Goal: Task Accomplishment & Management: Manage account settings

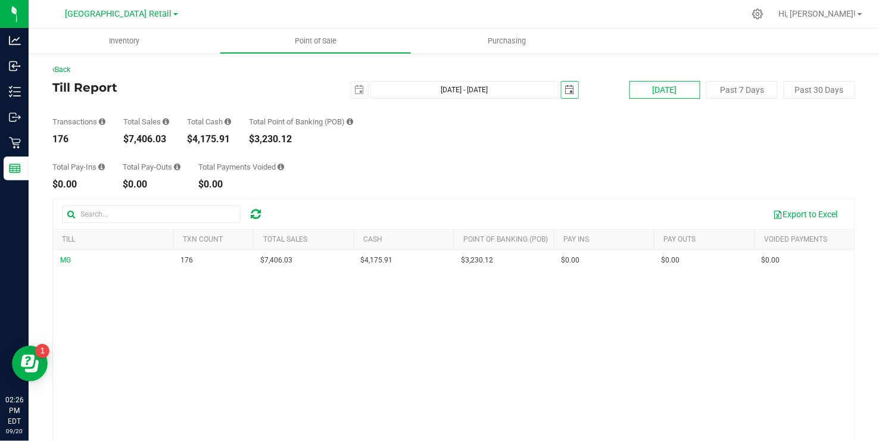
click at [670, 89] on button "[DATE]" at bounding box center [665, 90] width 71 height 18
type input "[DATE] - [DATE]"
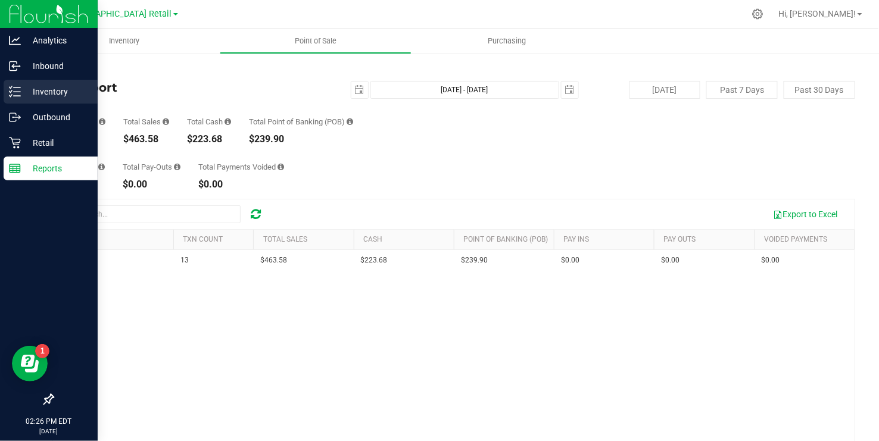
click at [23, 92] on p "Inventory" at bounding box center [56, 92] width 71 height 14
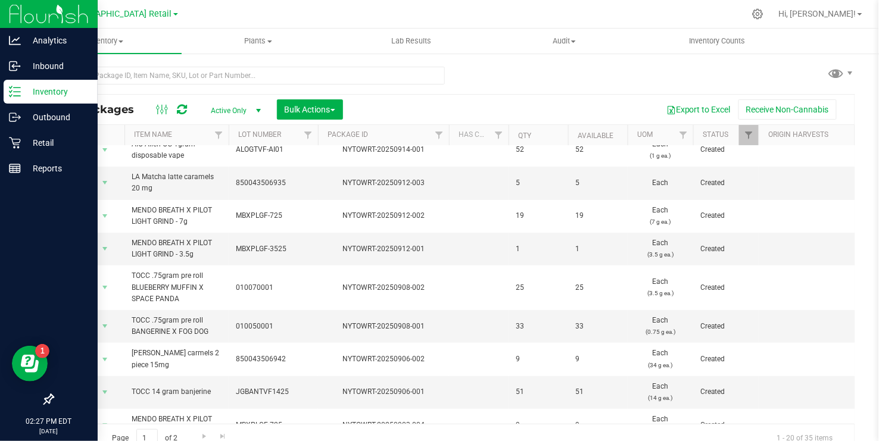
scroll to position [84, 0]
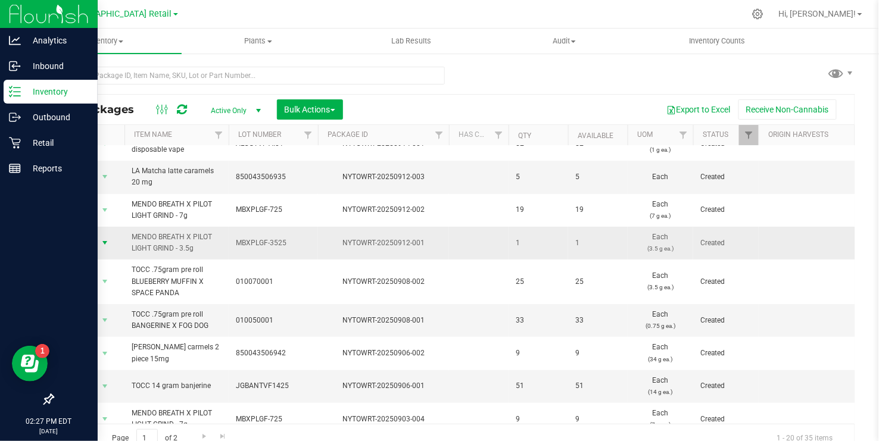
click at [108, 240] on span "select" at bounding box center [105, 243] width 10 height 10
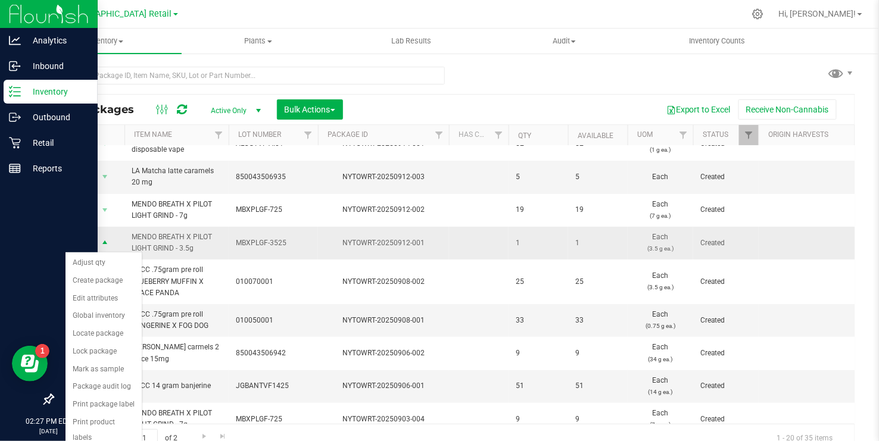
click at [104, 243] on span "select" at bounding box center [105, 244] width 10 height 10
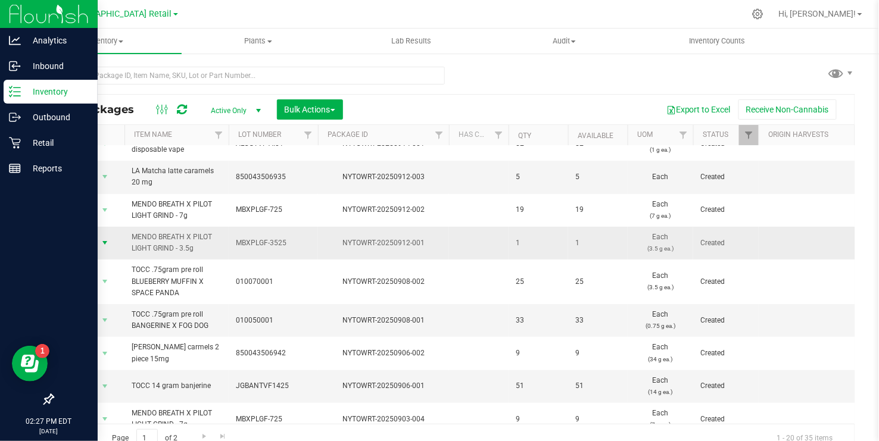
click at [104, 243] on span "select" at bounding box center [105, 243] width 10 height 10
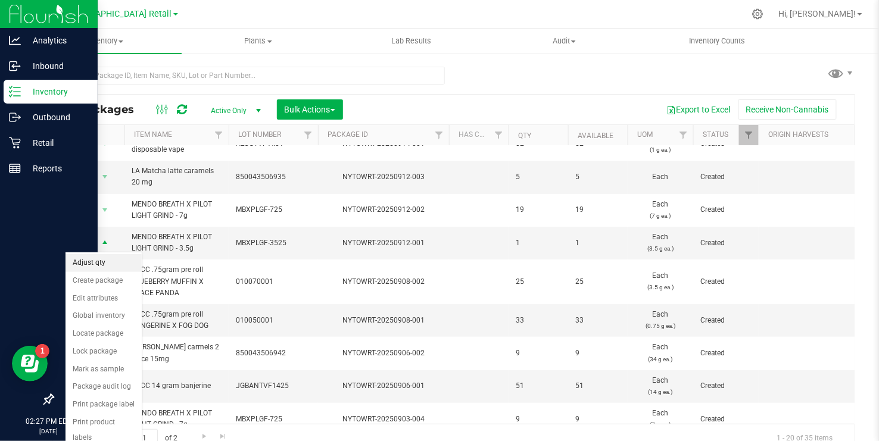
click at [97, 260] on li "Adjust qty" at bounding box center [104, 263] width 76 height 18
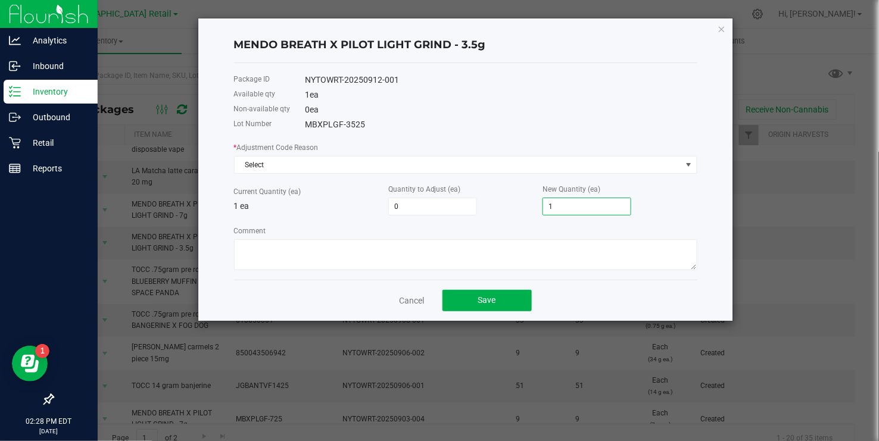
click at [558, 209] on input "1" at bounding box center [587, 206] width 88 height 17
type input "-1"
type input "2"
type input "3"
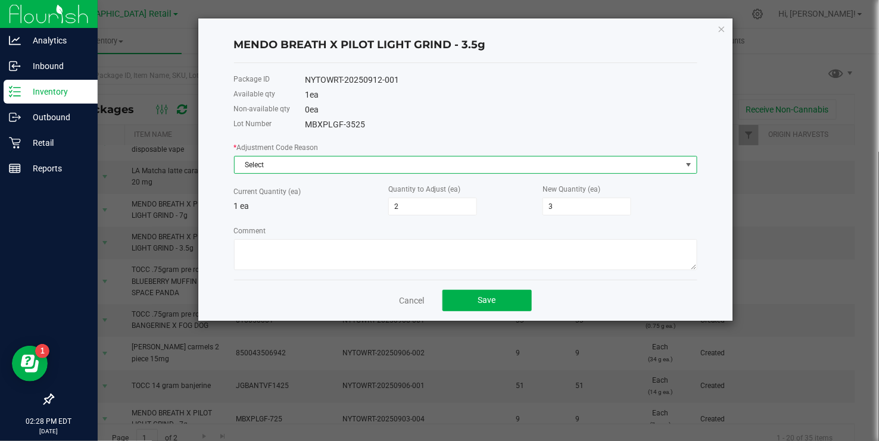
click at [688, 163] on span at bounding box center [690, 165] width 10 height 10
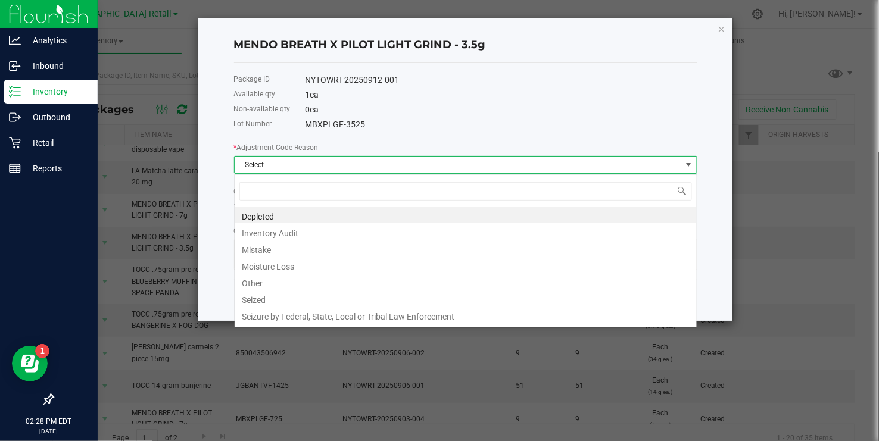
scroll to position [18, 463]
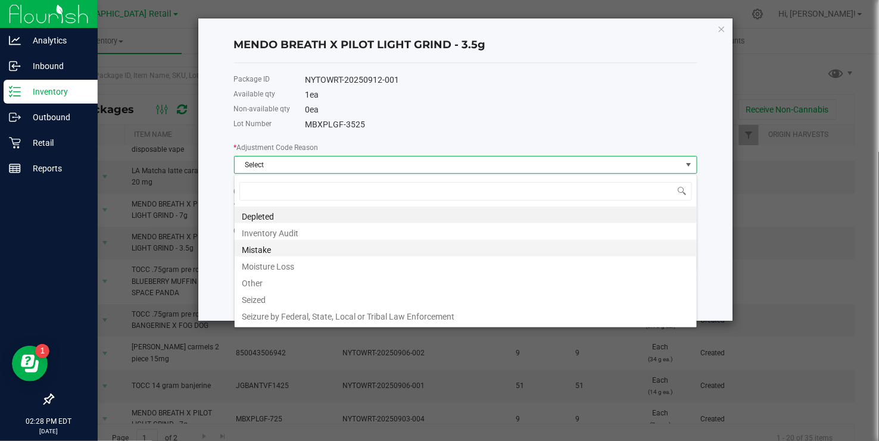
click at [272, 248] on li "Mistake" at bounding box center [466, 248] width 462 height 17
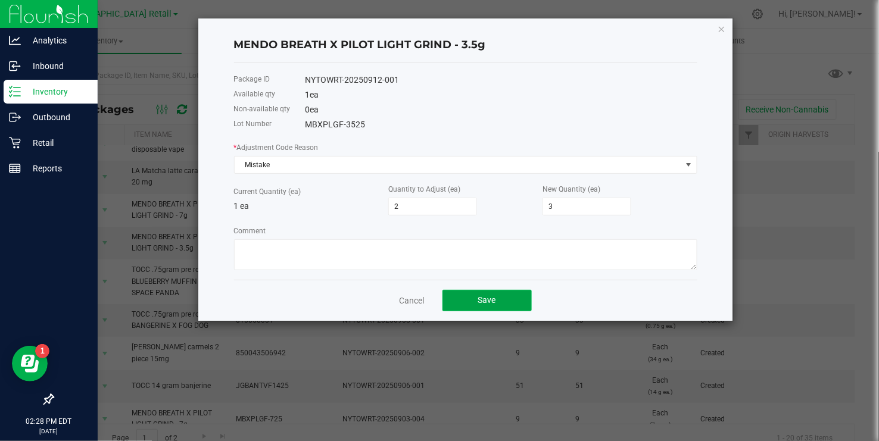
click at [477, 298] on button "Save" at bounding box center [487, 300] width 89 height 21
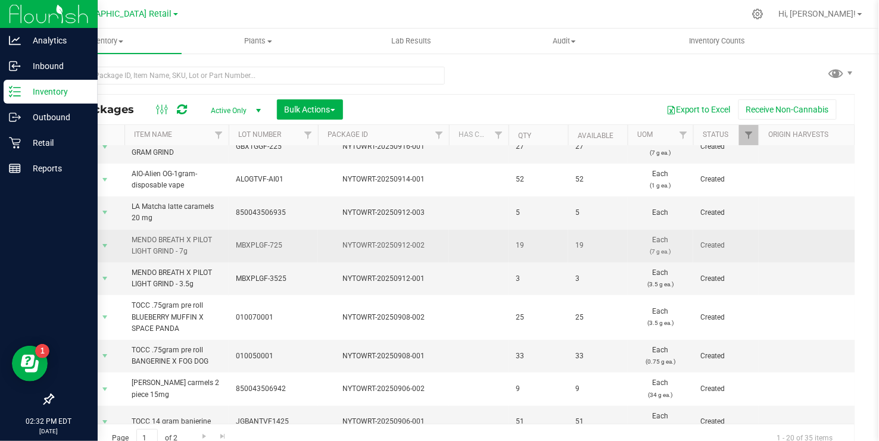
scroll to position [50, 0]
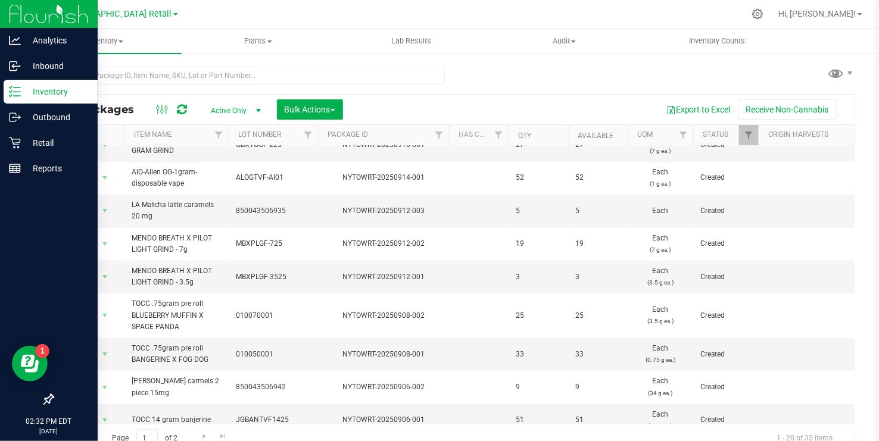
click at [164, 15] on link "[GEOGRAPHIC_DATA] Retail" at bounding box center [122, 13] width 113 height 11
click at [116, 57] on link "[GEOGRAPHIC_DATA] Retail" at bounding box center [122, 58] width 174 height 16
click at [18, 167] on icon at bounding box center [15, 169] width 12 height 12
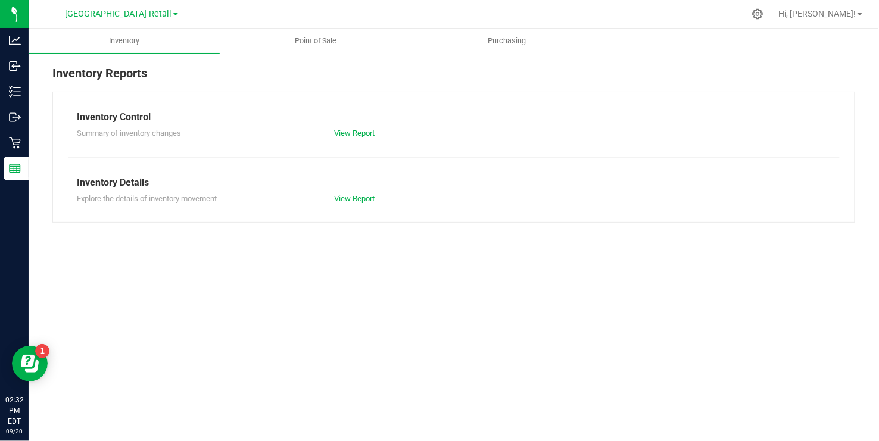
click at [173, 13] on span at bounding box center [175, 14] width 5 height 2
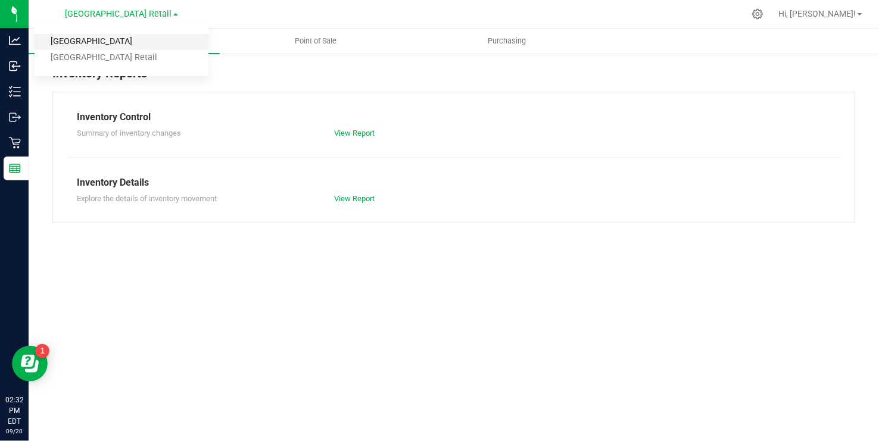
click at [122, 37] on link "[GEOGRAPHIC_DATA]" at bounding box center [122, 42] width 174 height 16
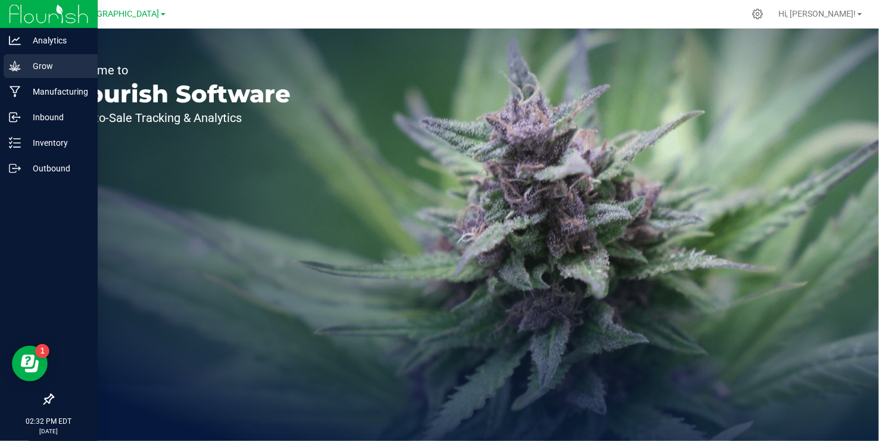
click at [38, 63] on p "Grow" at bounding box center [56, 66] width 71 height 14
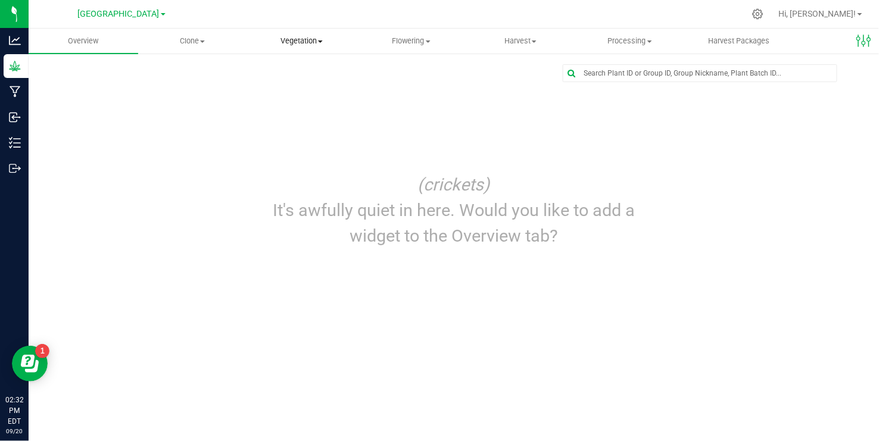
click at [311, 38] on span "Vegetation" at bounding box center [302, 41] width 108 height 11
click at [288, 67] on span "Veg groups" at bounding box center [285, 72] width 76 height 10
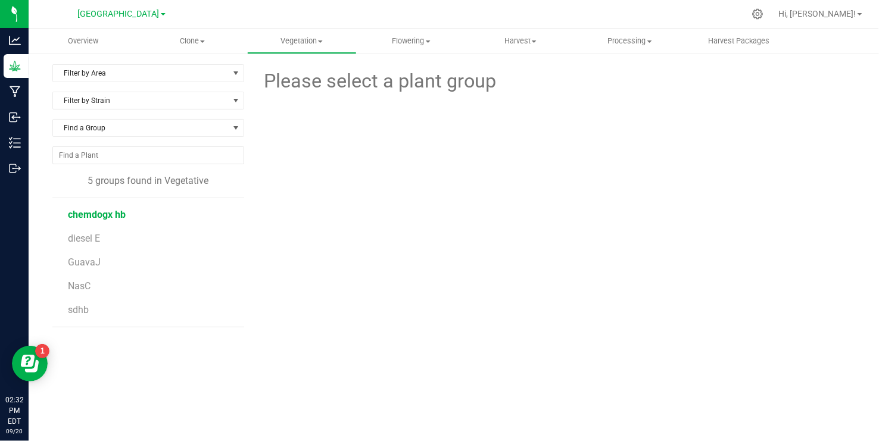
click at [111, 215] on span "chemdogx hb" at bounding box center [97, 214] width 58 height 11
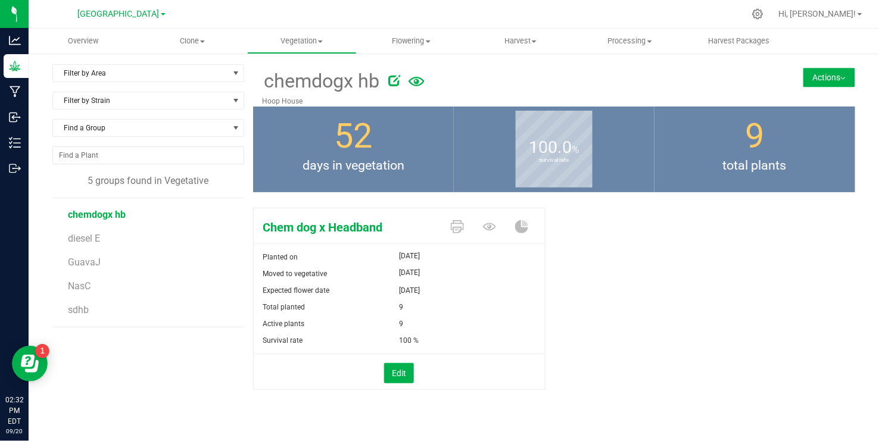
click at [839, 76] on button "Actions" at bounding box center [830, 77] width 52 height 19
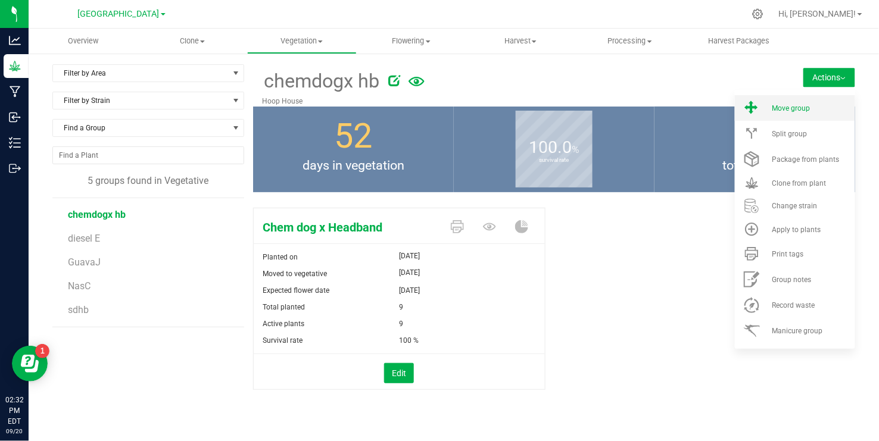
click at [785, 105] on span "Move group" at bounding box center [791, 108] width 38 height 8
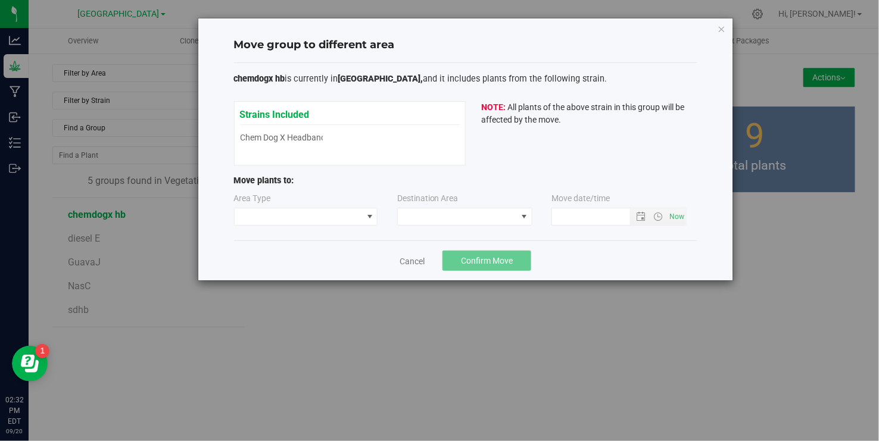
type input "[DATE] 2:32 PM"
click at [366, 217] on span at bounding box center [370, 217] width 10 height 10
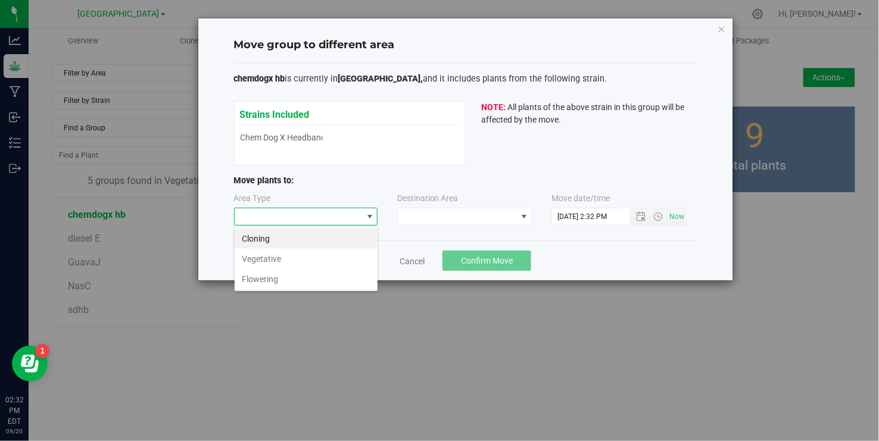
scroll to position [18, 144]
click at [264, 281] on li "Flowering" at bounding box center [306, 279] width 143 height 20
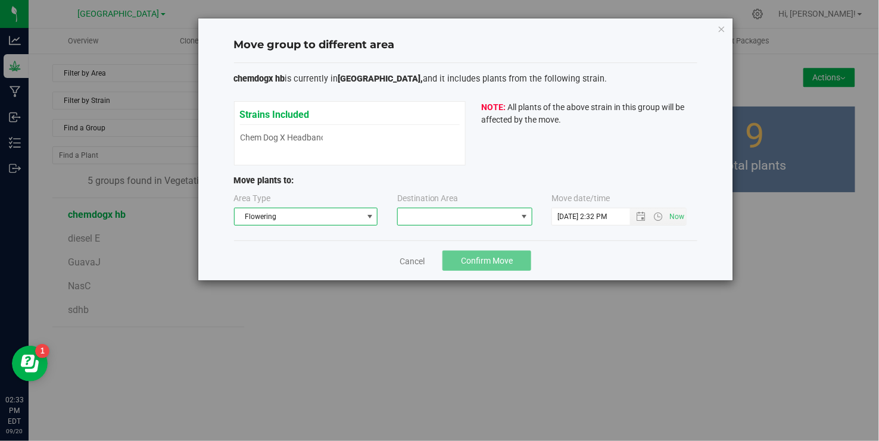
click at [525, 216] on span at bounding box center [525, 217] width 10 height 10
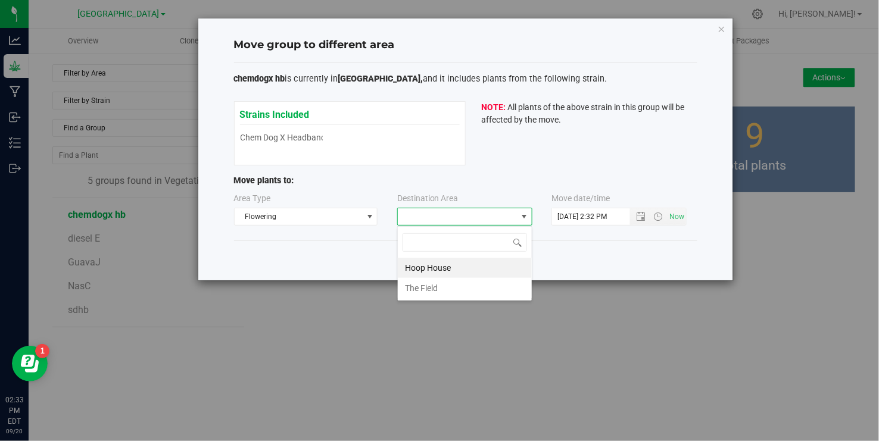
scroll to position [18, 135]
click at [434, 269] on li "Hoop House" at bounding box center [465, 268] width 134 height 20
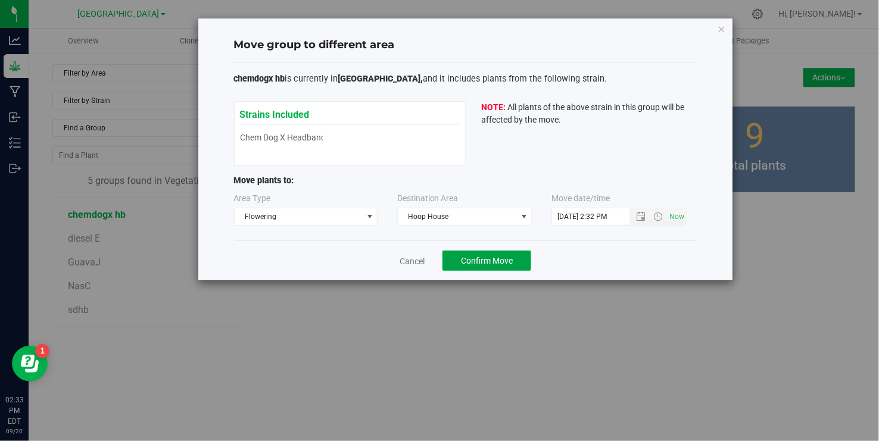
click at [496, 263] on span "Confirm Move" at bounding box center [487, 261] width 52 height 10
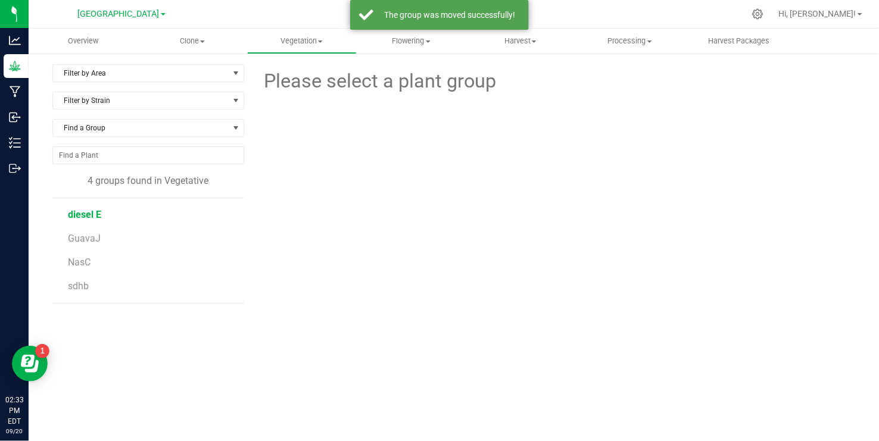
click at [93, 217] on span "diesel E" at bounding box center [84, 214] width 33 height 11
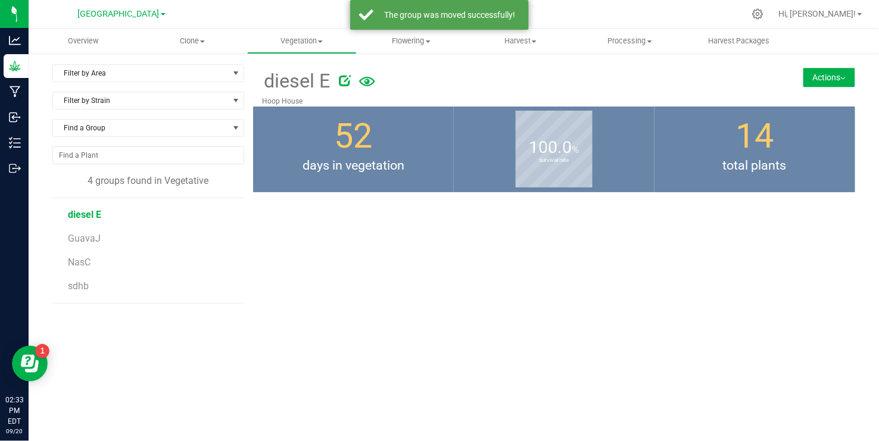
click at [846, 73] on button "Actions" at bounding box center [830, 77] width 52 height 19
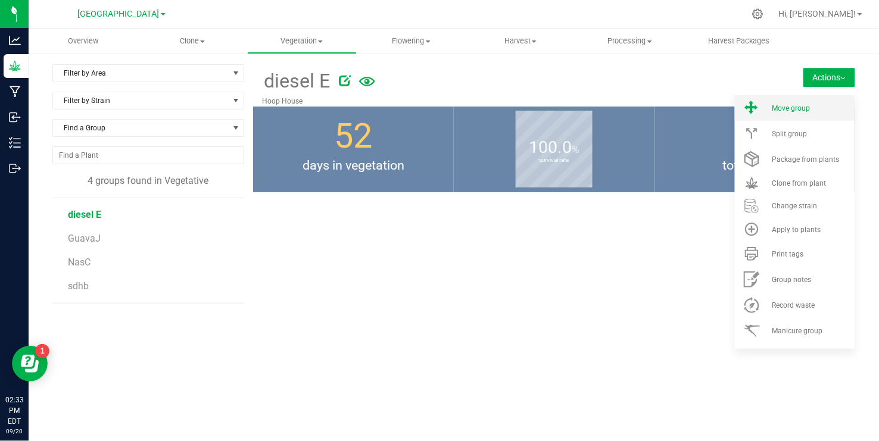
click at [770, 108] on li "Move group" at bounding box center [795, 108] width 120 height 26
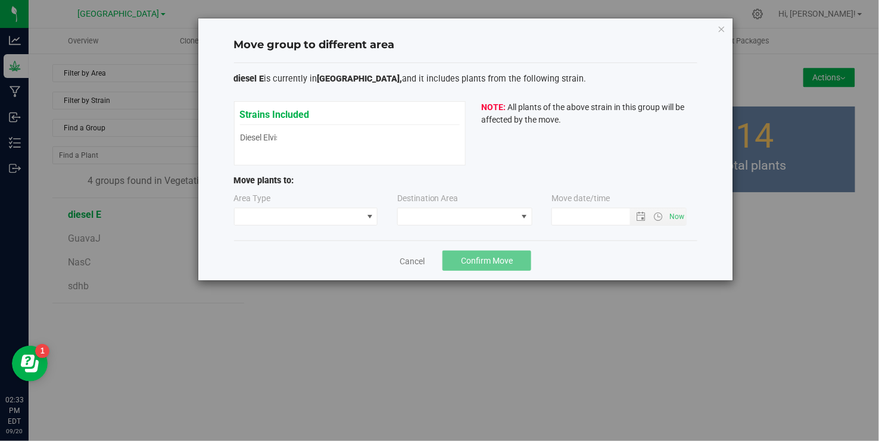
type input "[DATE] 2:33 PM"
click at [369, 214] on span at bounding box center [370, 217] width 10 height 10
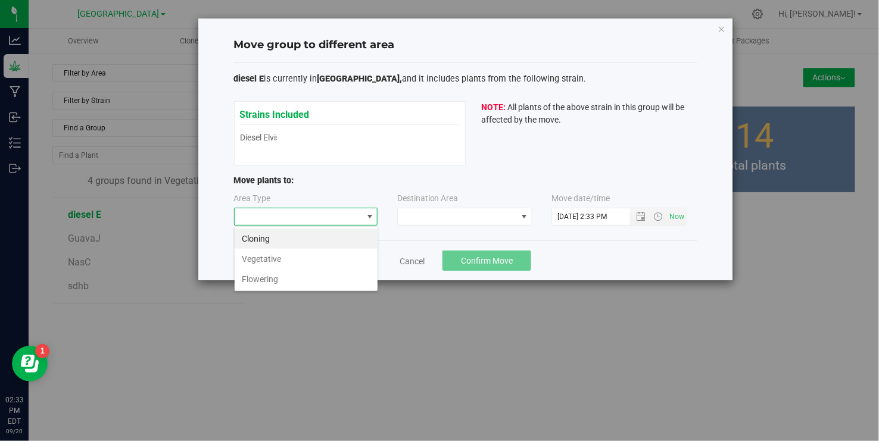
scroll to position [18, 144]
click at [270, 277] on li "Flowering" at bounding box center [306, 279] width 143 height 20
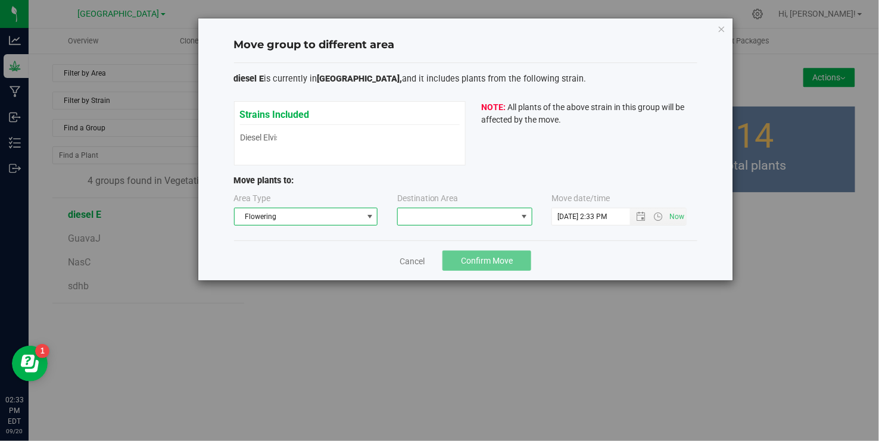
click at [526, 212] on span at bounding box center [525, 217] width 10 height 10
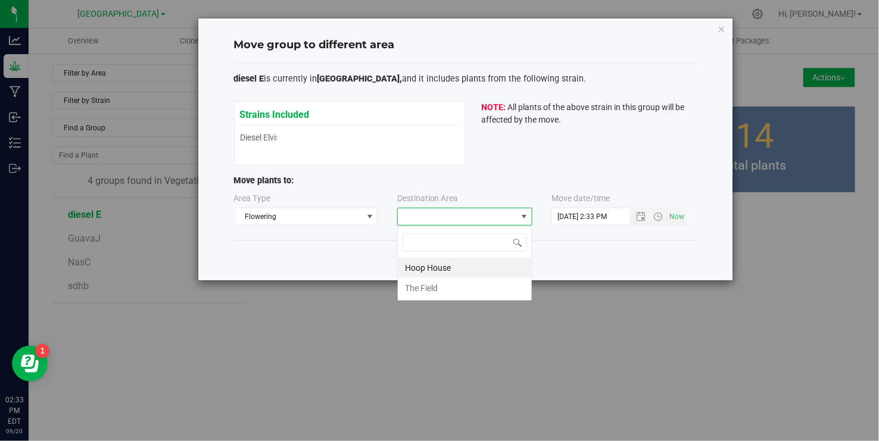
scroll to position [18, 135]
click at [446, 268] on li "Hoop House" at bounding box center [465, 268] width 134 height 20
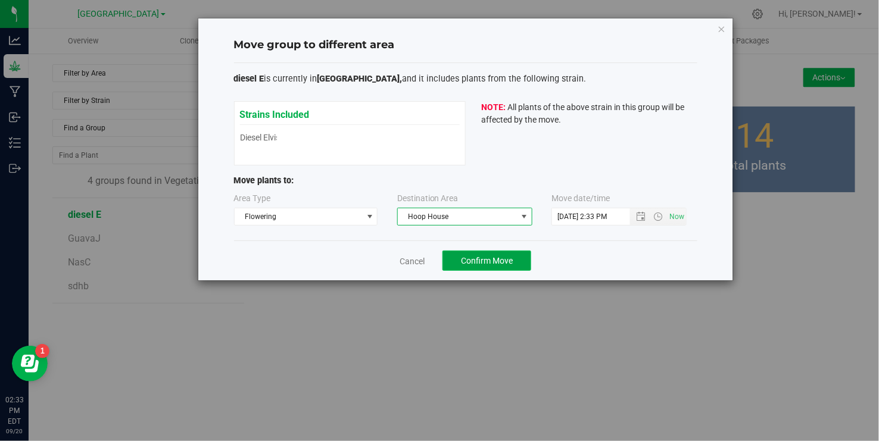
click at [484, 260] on span "Confirm Move" at bounding box center [487, 261] width 52 height 10
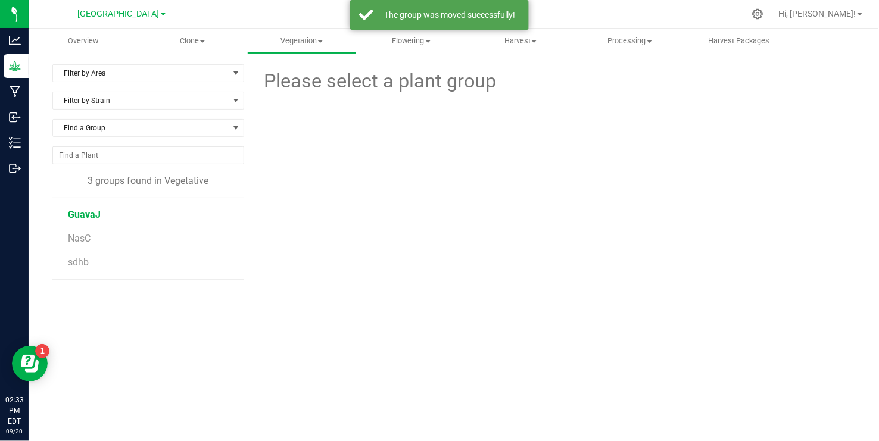
click at [83, 216] on span "GuavaJ" at bounding box center [84, 214] width 33 height 11
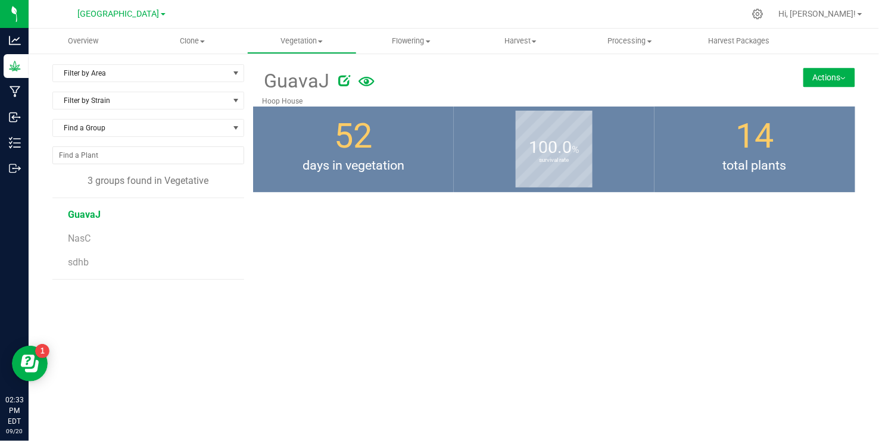
click at [89, 213] on span "GuavaJ" at bounding box center [84, 214] width 33 height 11
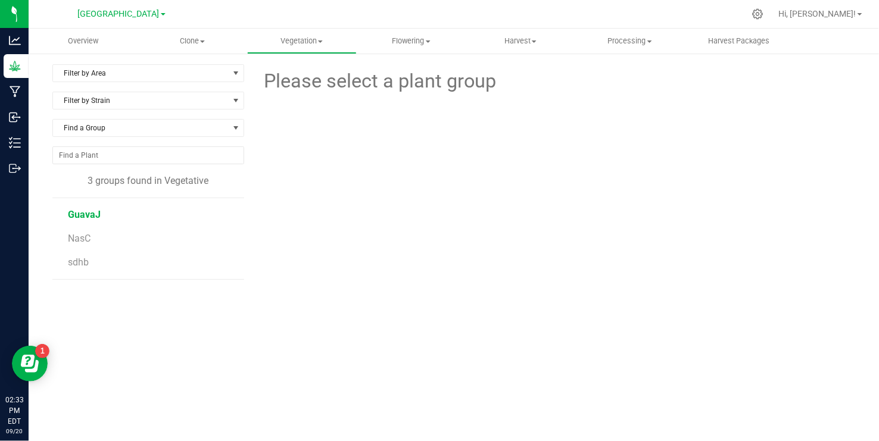
click at [74, 212] on span "GuavaJ" at bounding box center [84, 214] width 33 height 11
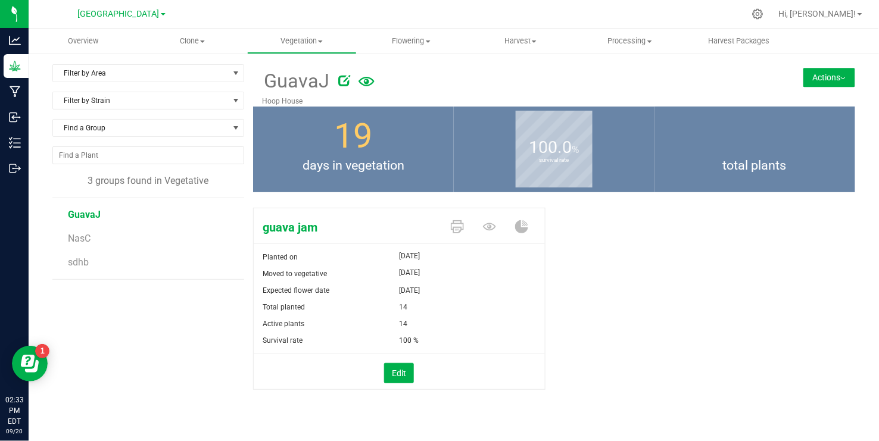
click at [807, 156] on span "total plants" at bounding box center [755, 165] width 201 height 19
click at [836, 77] on button "Actions" at bounding box center [830, 77] width 52 height 19
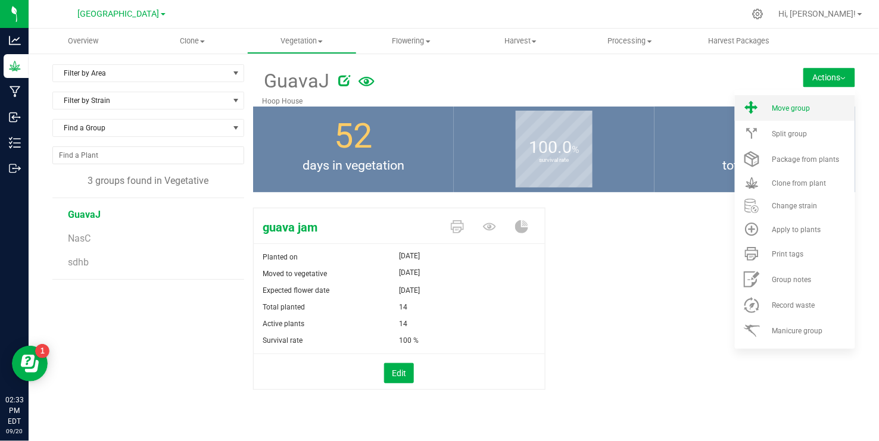
click at [789, 107] on span "Move group" at bounding box center [791, 108] width 38 height 8
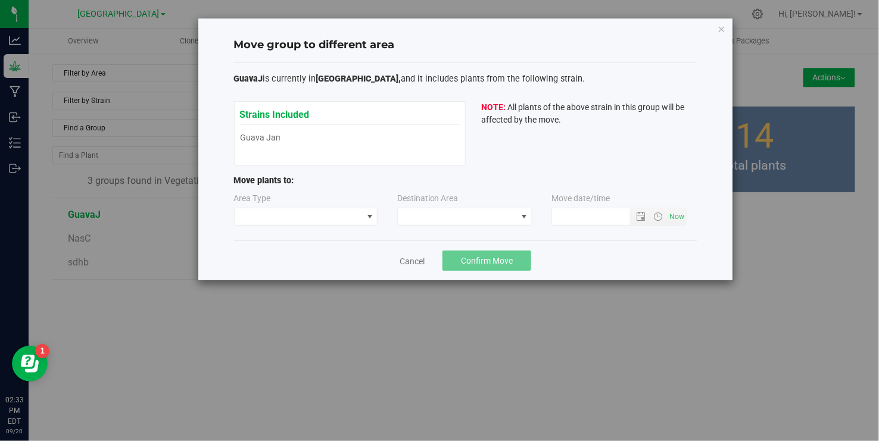
type input "[DATE] 2:33 PM"
click at [369, 213] on span at bounding box center [370, 217] width 10 height 10
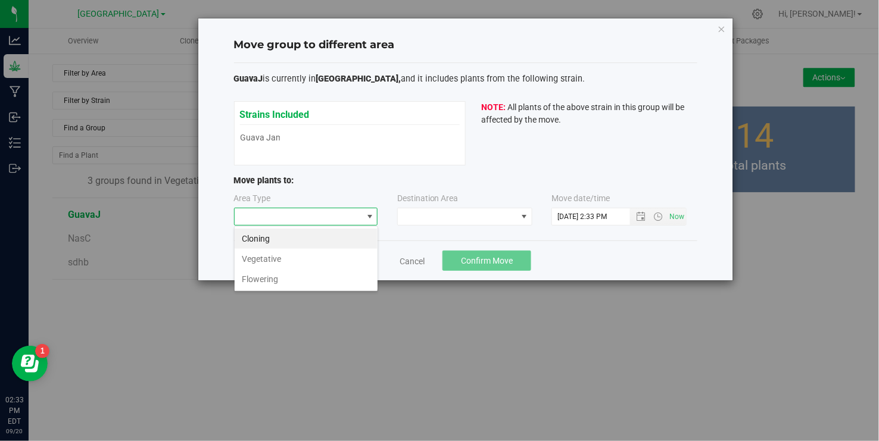
scroll to position [18, 144]
click at [269, 280] on li "Flowering" at bounding box center [306, 279] width 143 height 20
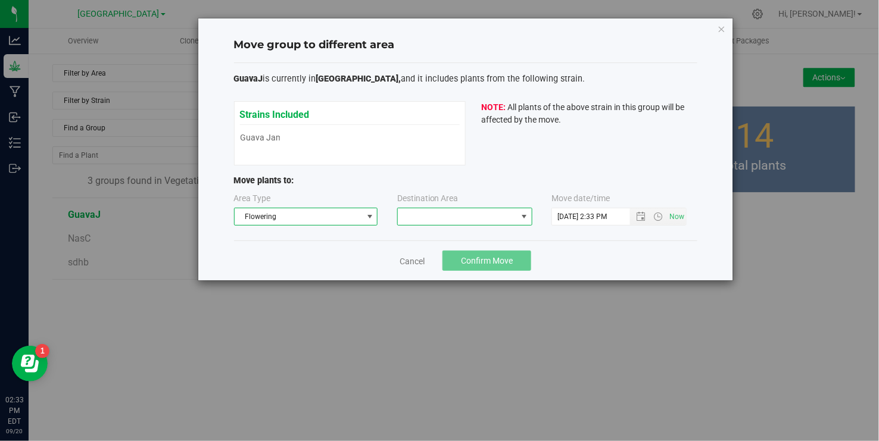
click at [523, 217] on span at bounding box center [525, 217] width 10 height 10
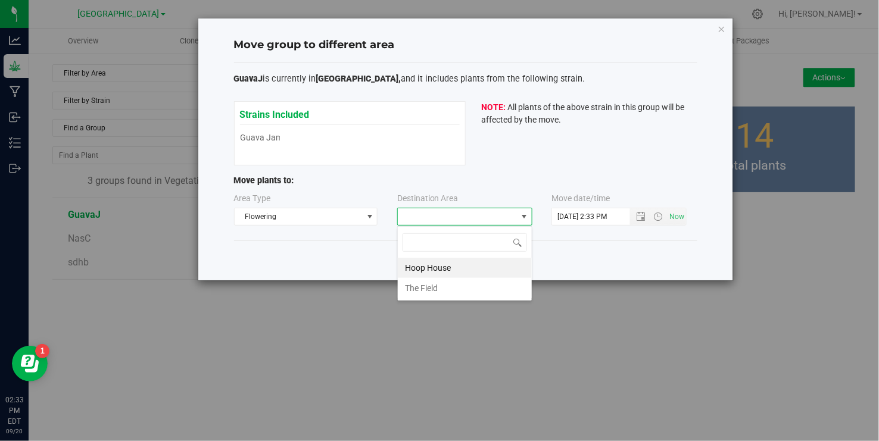
scroll to position [18, 135]
click at [440, 270] on li "Hoop House" at bounding box center [465, 268] width 134 height 20
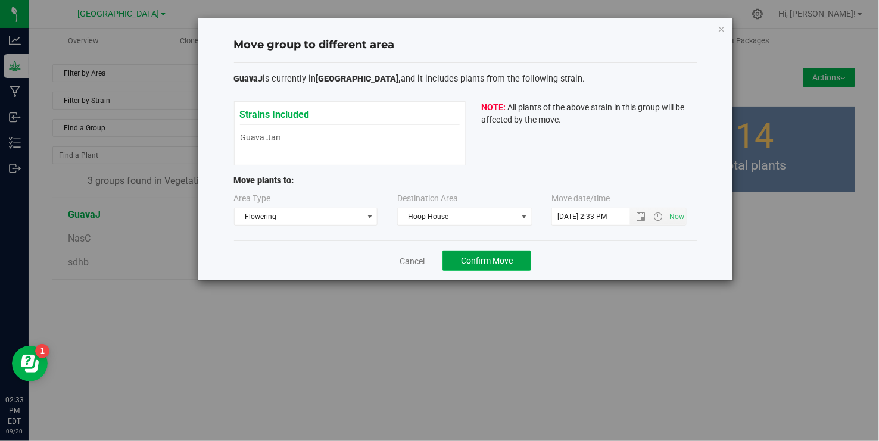
click at [484, 260] on span "Confirm Move" at bounding box center [487, 261] width 52 height 10
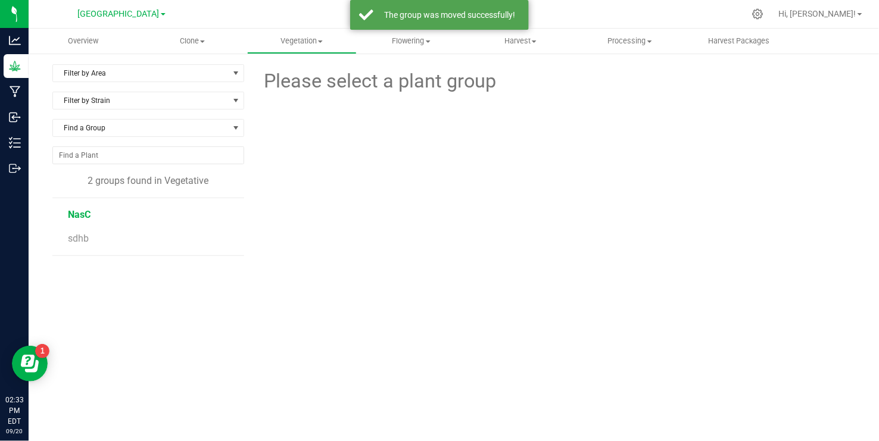
click at [80, 217] on span "NasC" at bounding box center [79, 214] width 23 height 11
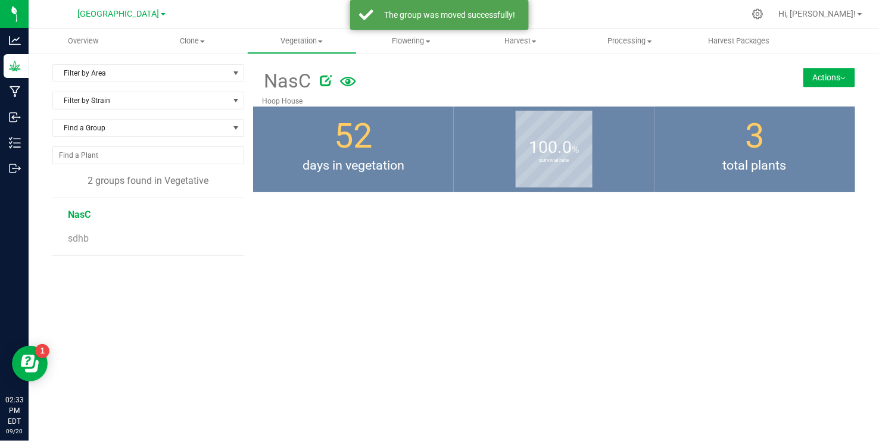
click at [80, 217] on span "NasC" at bounding box center [79, 214] width 23 height 11
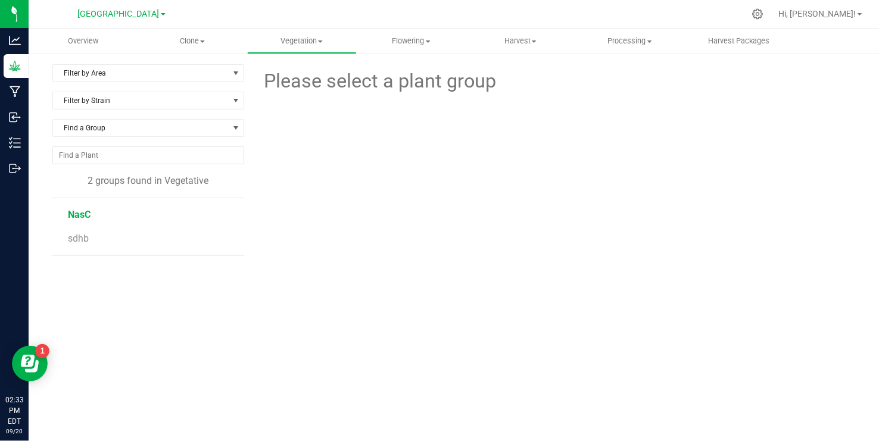
click at [76, 214] on span "NasC" at bounding box center [79, 214] width 23 height 11
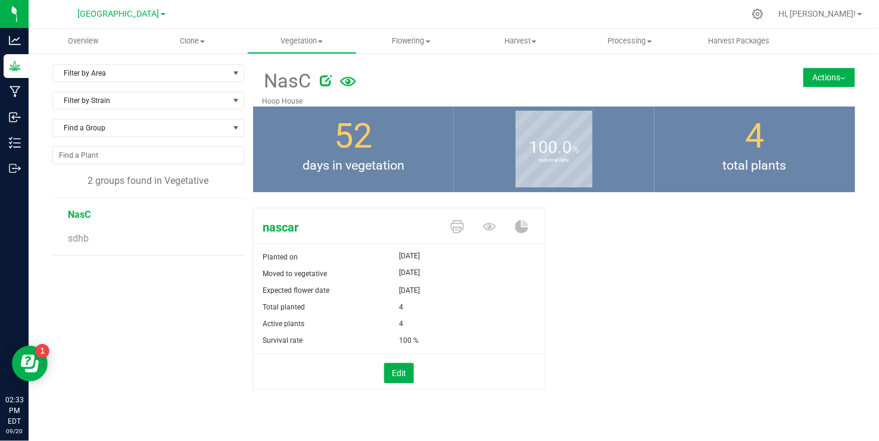
click at [838, 77] on button "Actions" at bounding box center [830, 77] width 52 height 19
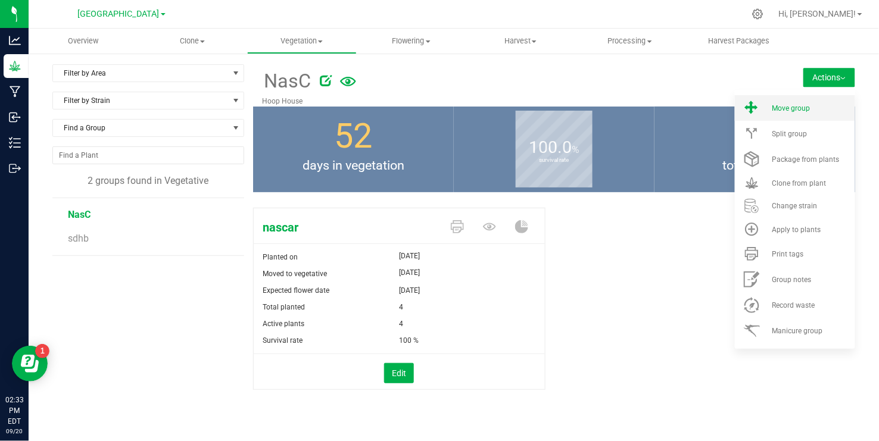
click at [784, 105] on span "Move group" at bounding box center [791, 108] width 38 height 8
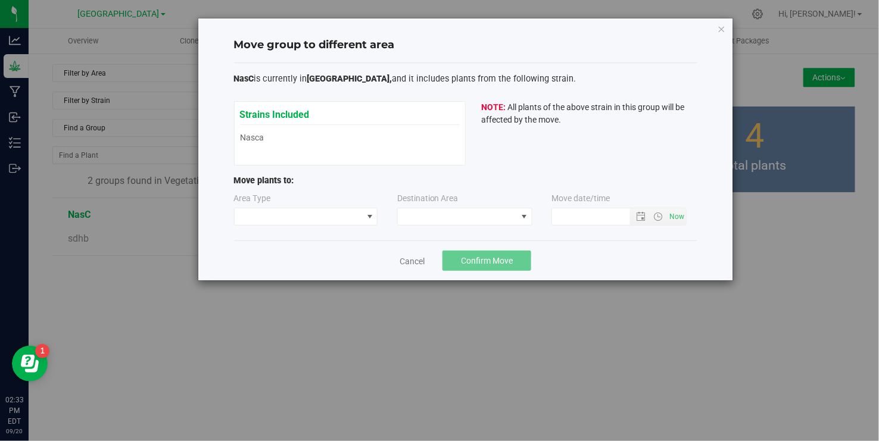
type input "[DATE] 2:33 PM"
click at [372, 216] on span at bounding box center [370, 217] width 10 height 10
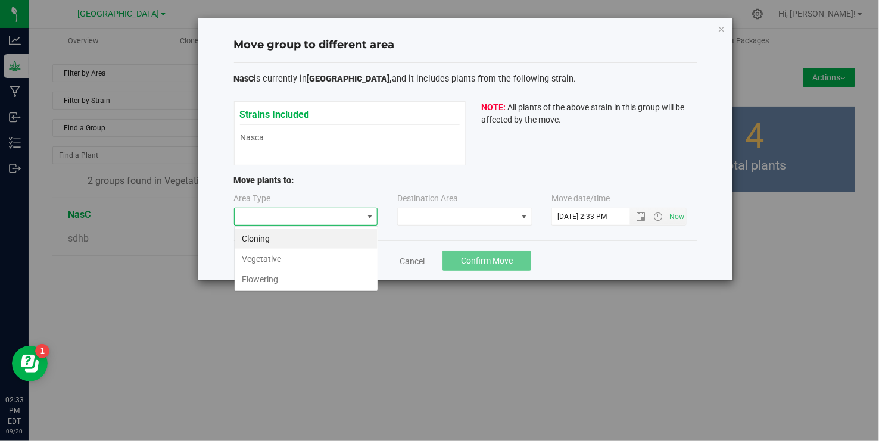
scroll to position [18, 144]
click at [273, 281] on li "Flowering" at bounding box center [306, 279] width 143 height 20
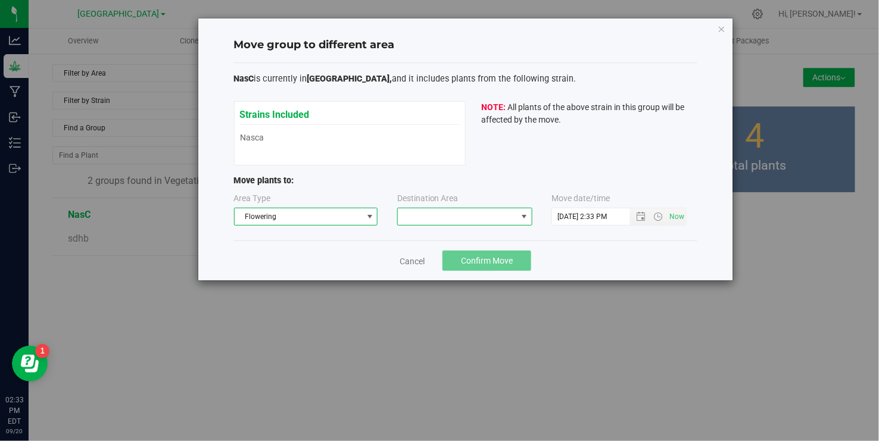
click at [525, 216] on span at bounding box center [525, 217] width 10 height 10
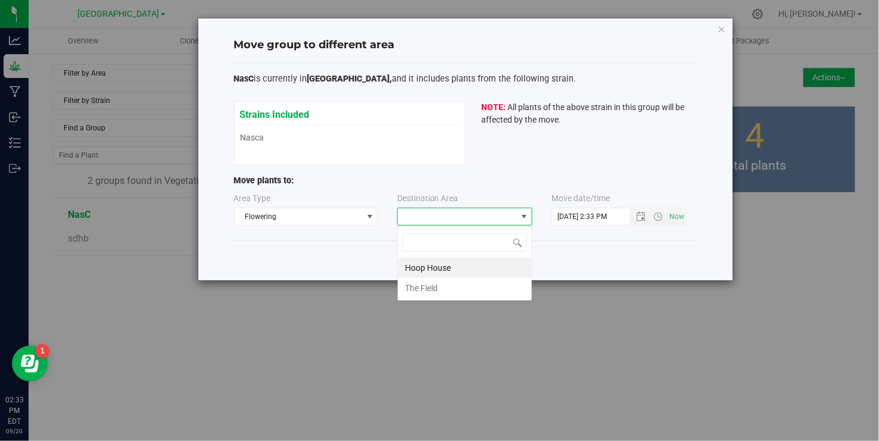
scroll to position [18, 135]
click at [438, 268] on li "Hoop House" at bounding box center [465, 268] width 134 height 20
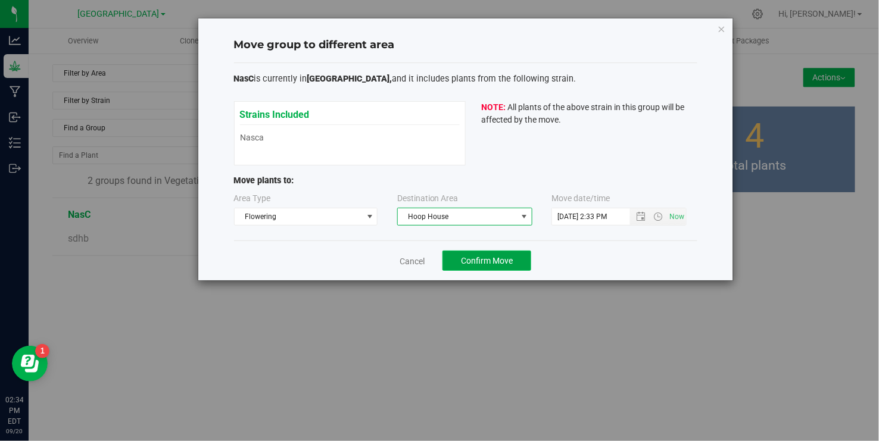
click at [468, 256] on span "Confirm Move" at bounding box center [487, 261] width 52 height 10
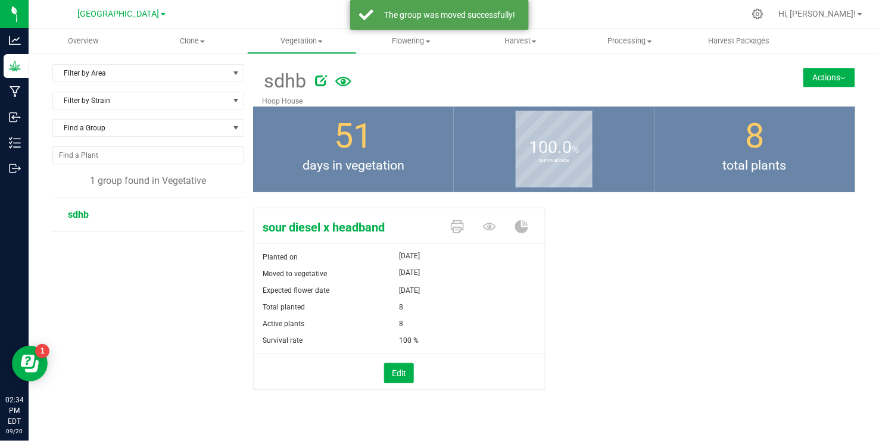
click at [83, 212] on span "sdhb" at bounding box center [78, 214] width 21 height 11
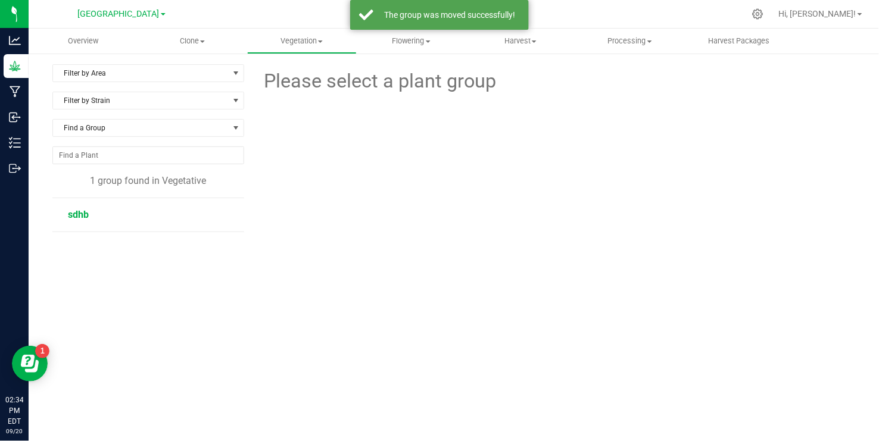
click at [85, 212] on span "sdhb" at bounding box center [78, 214] width 21 height 11
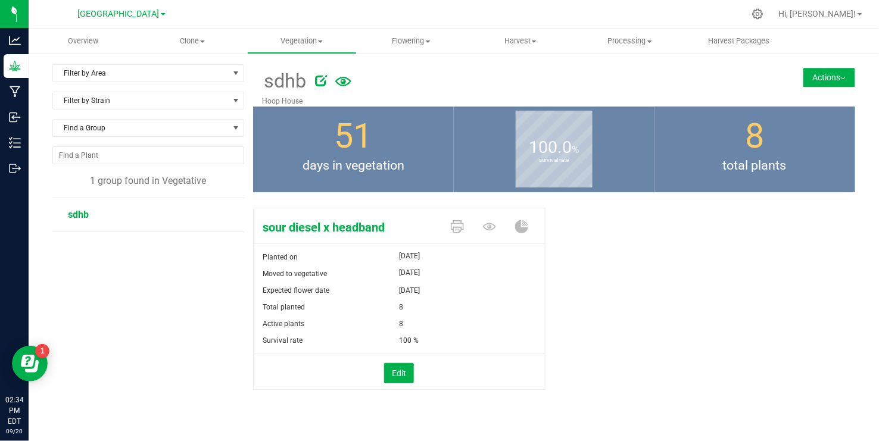
click at [840, 76] on button "Actions" at bounding box center [830, 77] width 52 height 19
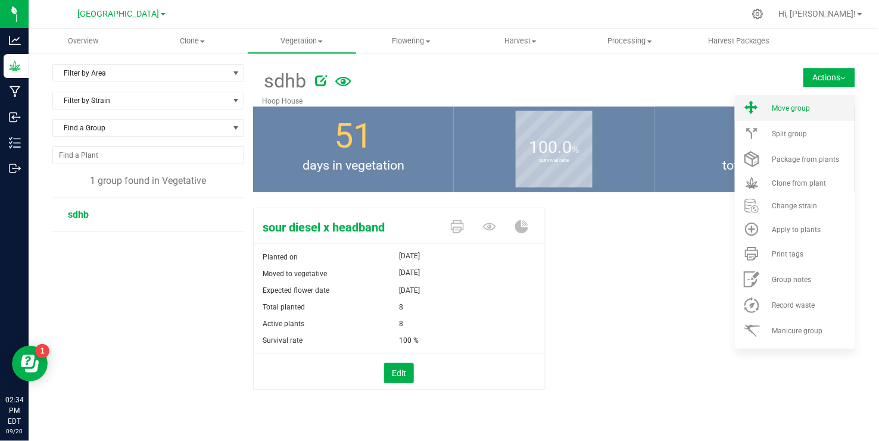
click at [781, 102] on li "Move group" at bounding box center [795, 108] width 120 height 26
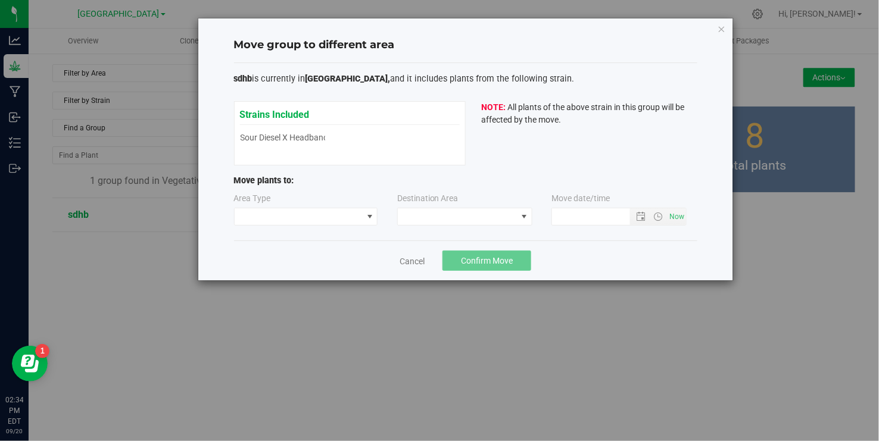
type input "[DATE] 2:34 PM"
click at [368, 216] on span at bounding box center [370, 217] width 10 height 10
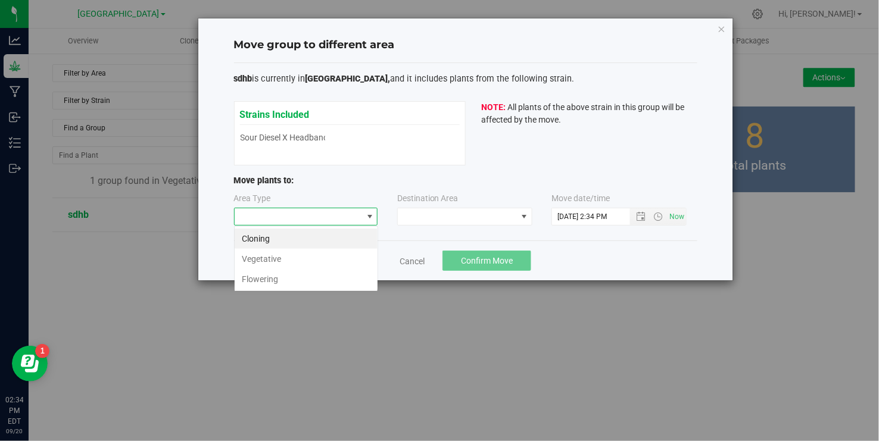
scroll to position [18, 144]
click at [270, 281] on li "Flowering" at bounding box center [306, 279] width 143 height 20
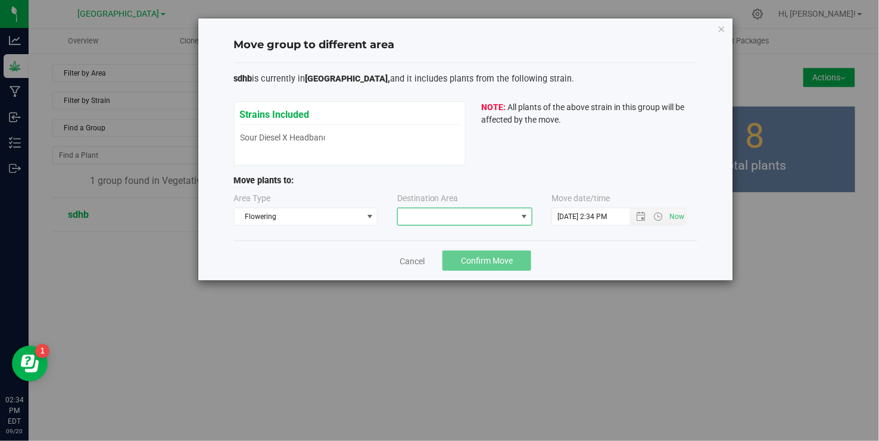
click at [525, 216] on span at bounding box center [525, 217] width 10 height 10
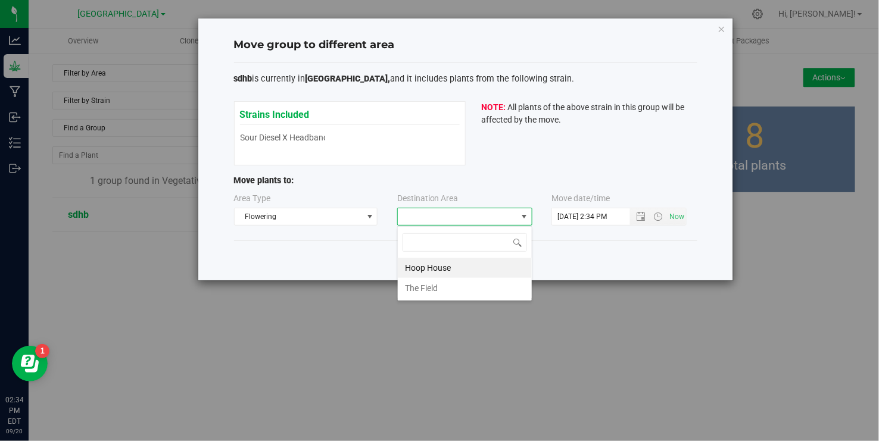
scroll to position [18, 135]
click at [441, 269] on li "Hoop House" at bounding box center [465, 268] width 134 height 20
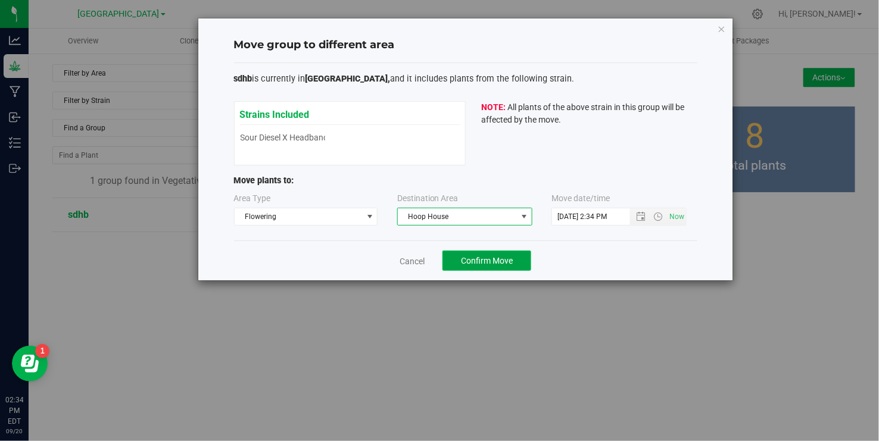
click at [487, 262] on span "Confirm Move" at bounding box center [487, 261] width 52 height 10
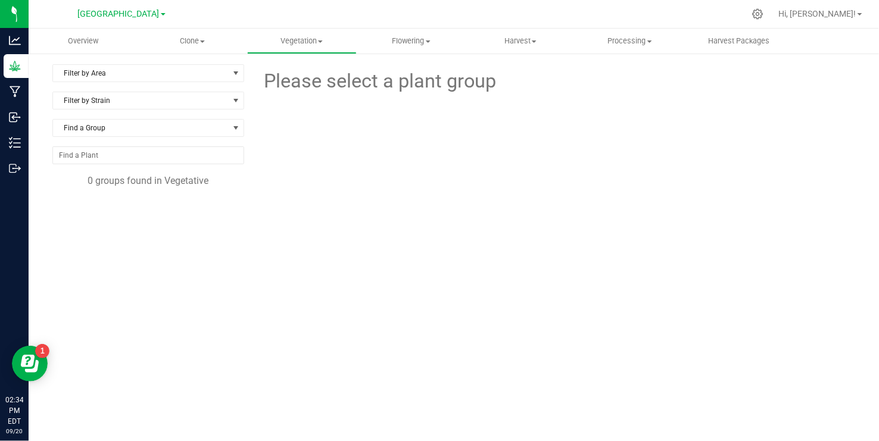
click at [593, 18] on div at bounding box center [478, 13] width 531 height 23
click at [156, 15] on span "[GEOGRAPHIC_DATA]" at bounding box center [119, 14] width 82 height 11
click at [122, 54] on link "[GEOGRAPHIC_DATA] Retail" at bounding box center [122, 58] width 174 height 16
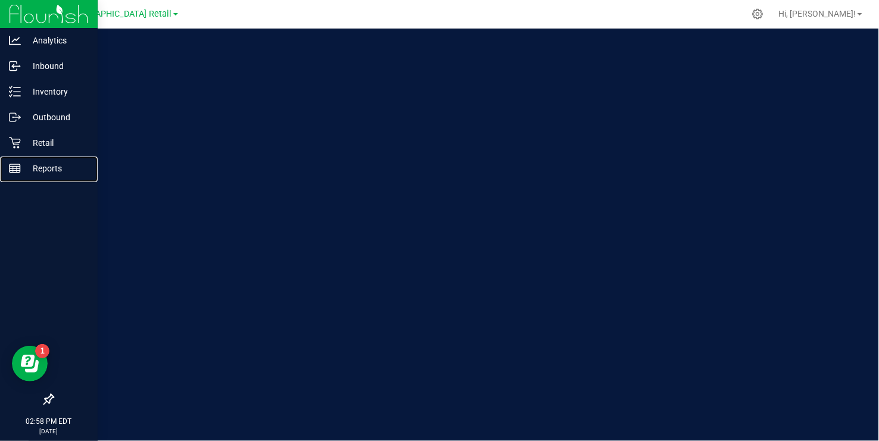
click at [11, 164] on rect at bounding box center [15, 168] width 11 height 8
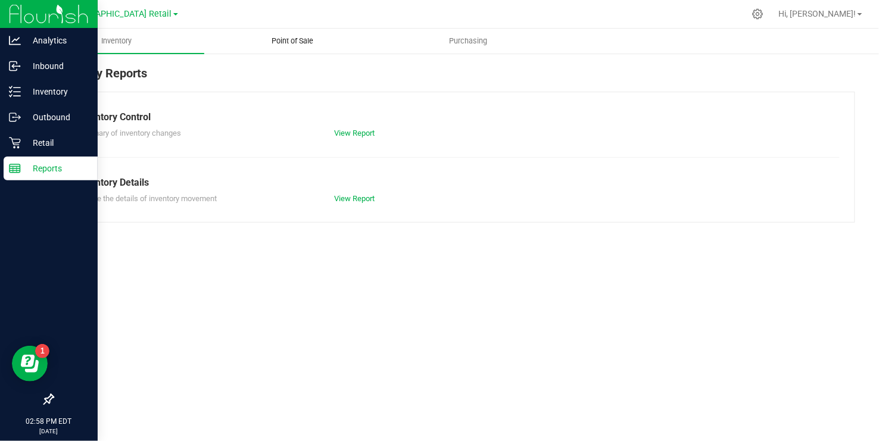
click at [294, 41] on span "Point of Sale" at bounding box center [293, 41] width 74 height 11
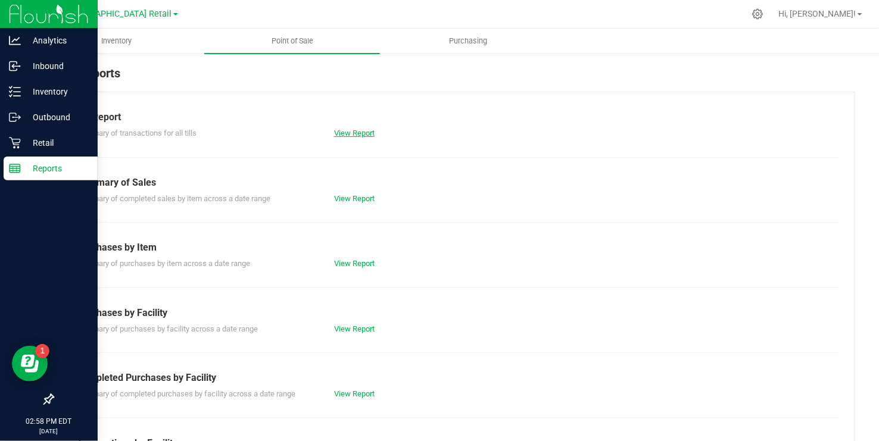
click at [350, 133] on link "View Report" at bounding box center [354, 133] width 41 height 9
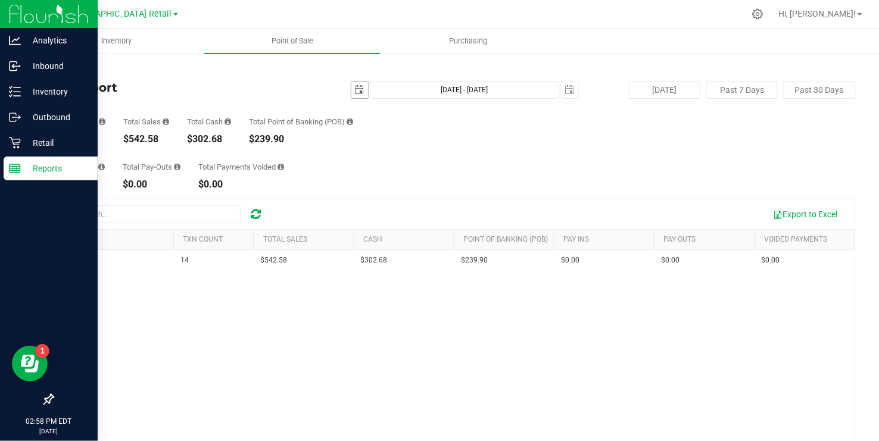
click at [353, 88] on span "select" at bounding box center [360, 90] width 17 height 17
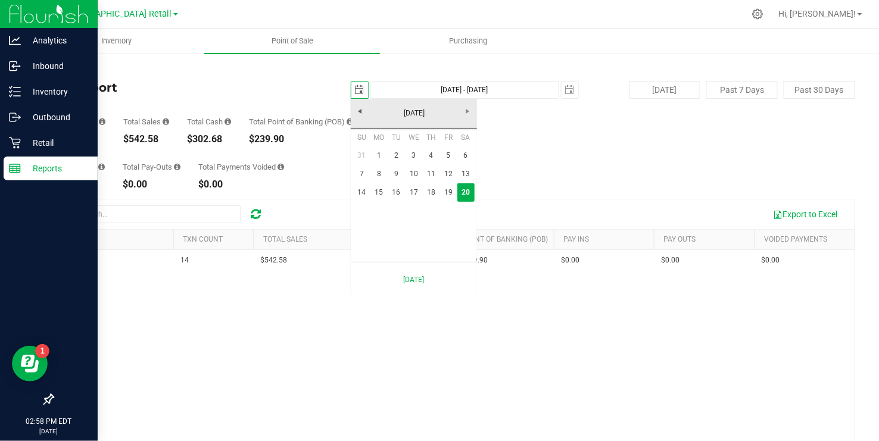
scroll to position [0, 30]
click at [359, 191] on link "14" at bounding box center [361, 193] width 17 height 18
type input "[DATE]"
type input "[DATE] - [DATE]"
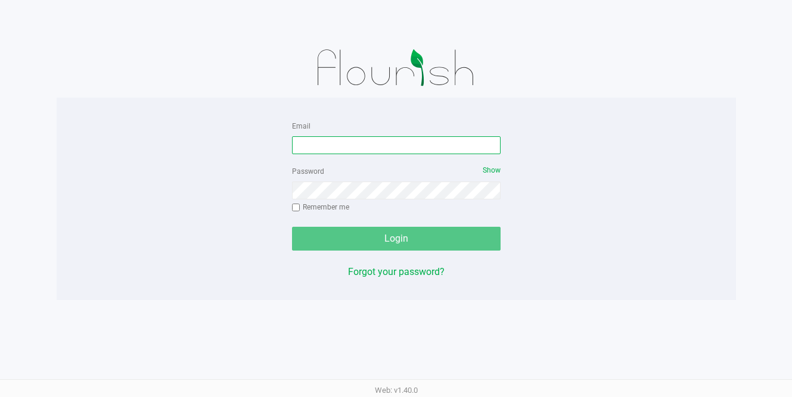
type input "[EMAIL_ADDRESS][DOMAIN_NAME]"
click at [341, 241] on div "Login" at bounding box center [396, 239] width 209 height 24
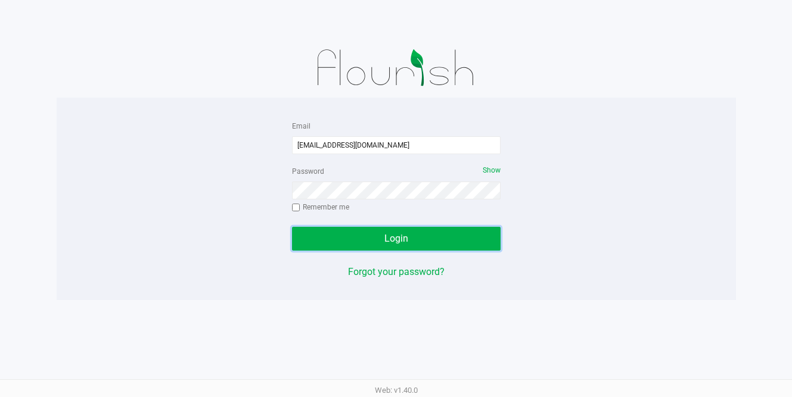
click at [341, 241] on button "Login" at bounding box center [396, 239] width 209 height 24
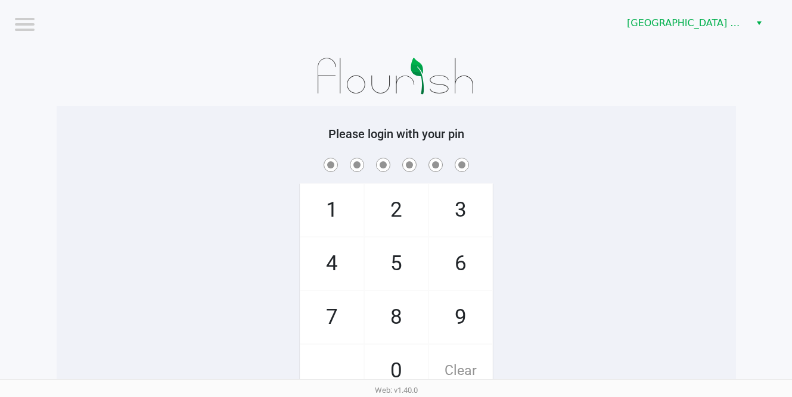
click at [459, 320] on span "9" at bounding box center [460, 317] width 63 height 52
checkbox input "true"
click at [334, 219] on span "1" at bounding box center [331, 210] width 63 height 52
checkbox input "true"
click at [451, 316] on span "9" at bounding box center [460, 317] width 63 height 52
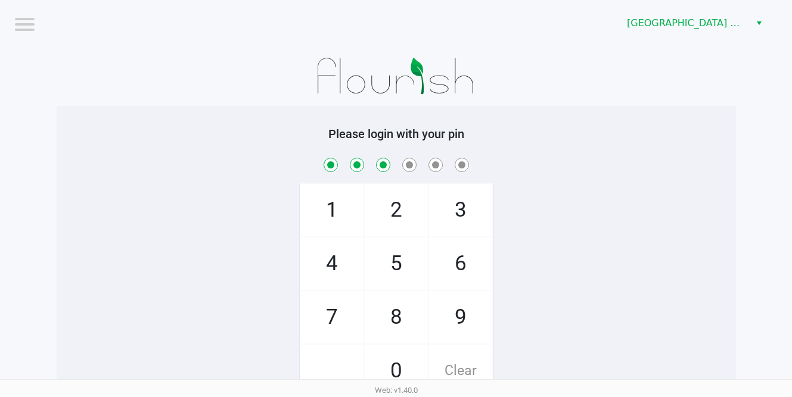
checkbox input "true"
click at [386, 321] on span "8" at bounding box center [396, 317] width 63 height 52
checkbox input "true"
click at [463, 262] on span "6" at bounding box center [460, 264] width 63 height 52
checkbox input "true"
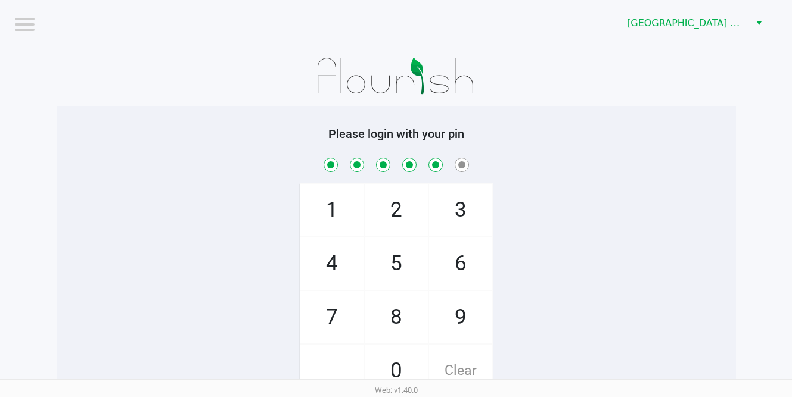
click at [329, 318] on span "7" at bounding box center [331, 317] width 63 height 52
checkbox input "true"
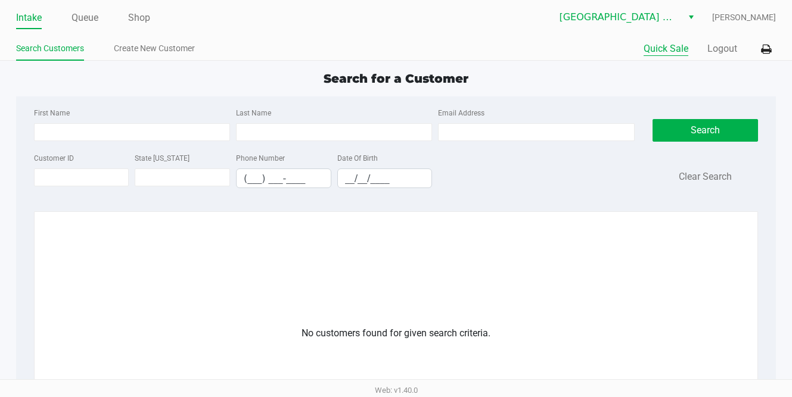
click at [670, 48] on button "Quick Sale" at bounding box center [665, 49] width 45 height 14
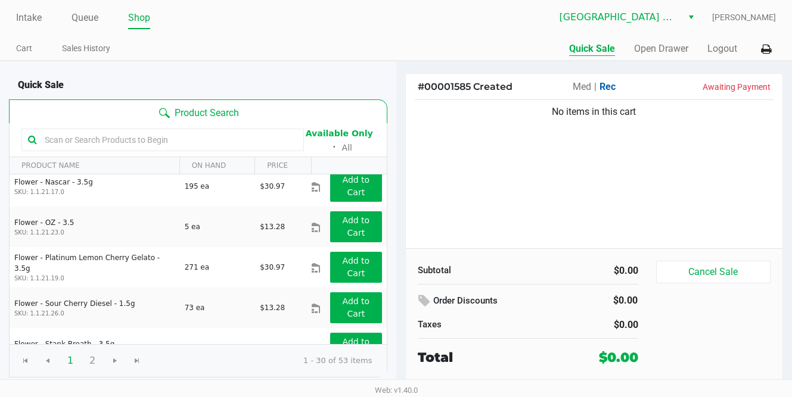
scroll to position [1046, 0]
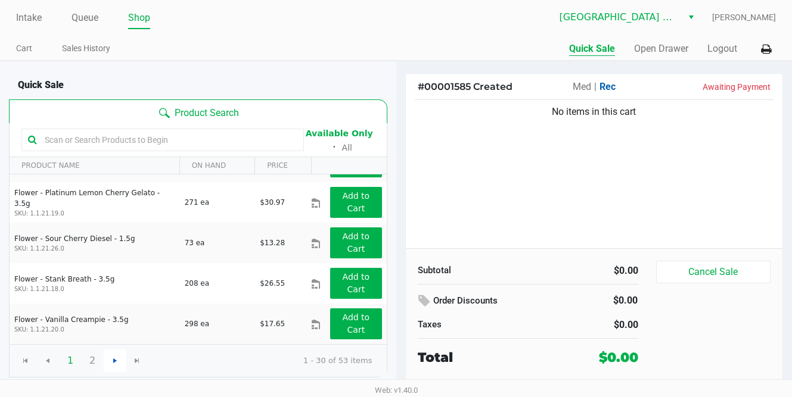
click at [113, 363] on span "Go to the next page" at bounding box center [115, 361] width 10 height 10
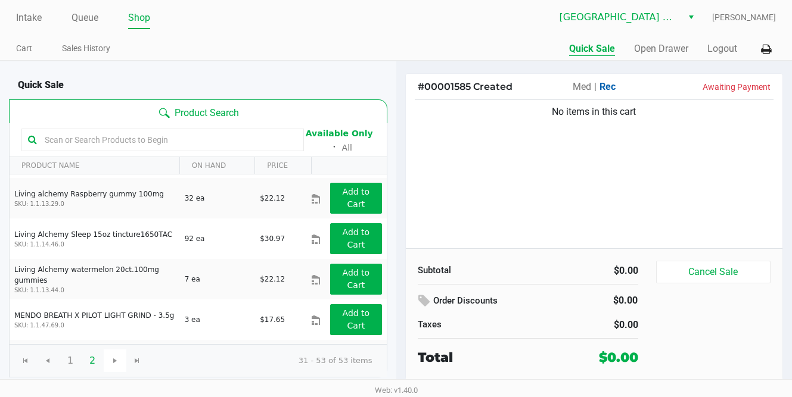
scroll to position [323, 0]
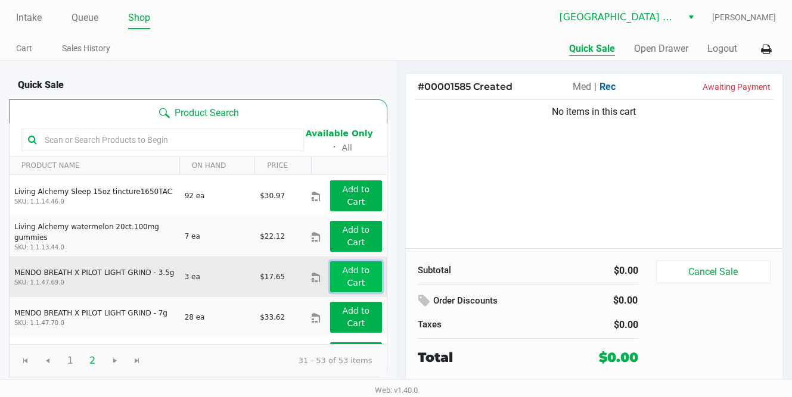
click at [356, 270] on app-button-loader "Add to Cart" at bounding box center [356, 277] width 27 height 22
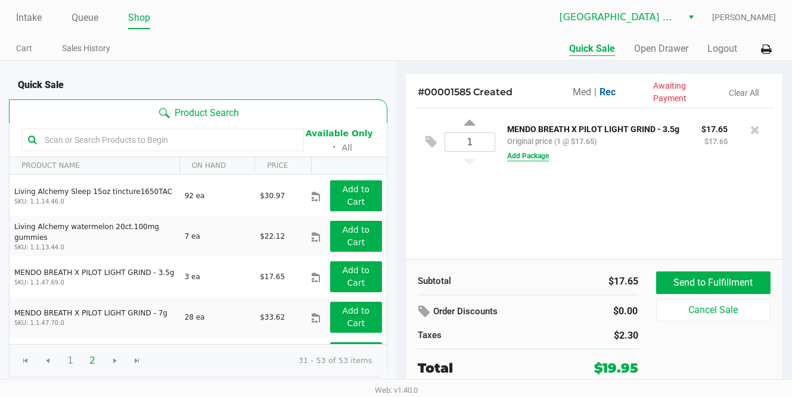
click at [538, 154] on button "Add Package" at bounding box center [528, 156] width 42 height 11
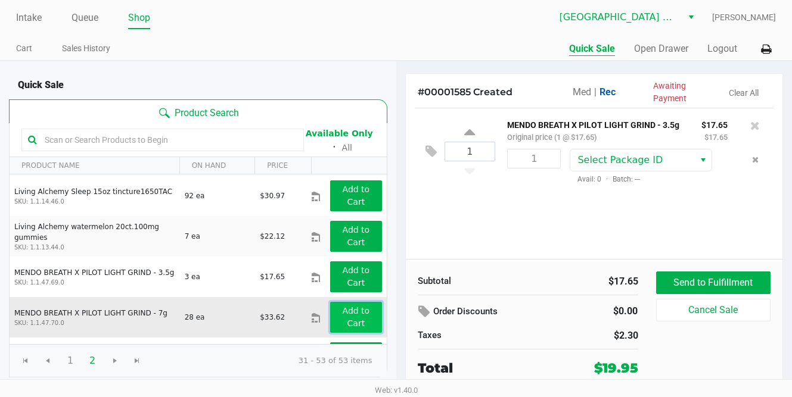
click at [347, 316] on button "Add to Cart" at bounding box center [355, 317] width 51 height 31
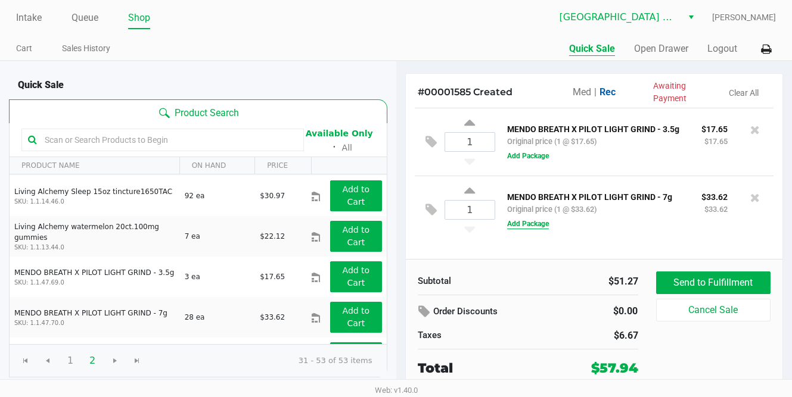
click at [533, 224] on button "Add Package" at bounding box center [528, 224] width 42 height 11
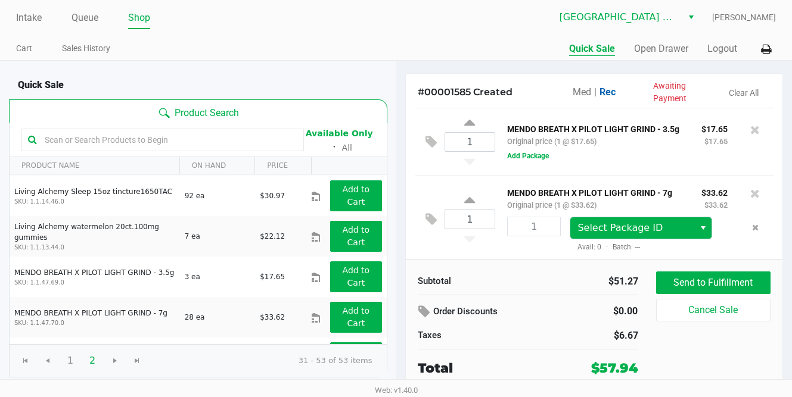
click at [700, 227] on span "Select" at bounding box center [703, 228] width 10 height 14
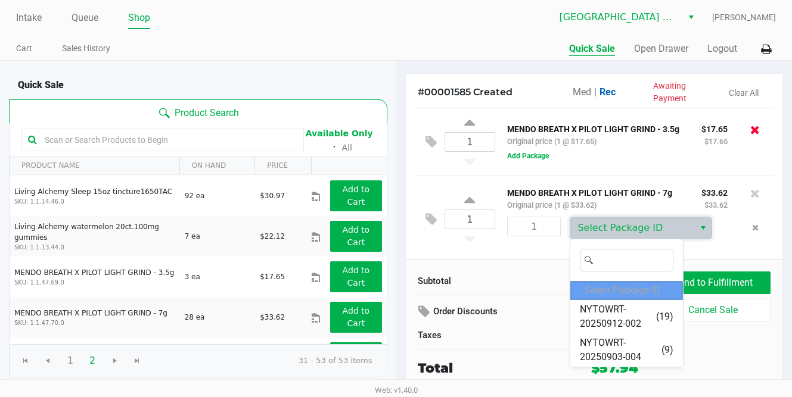
click at [754, 130] on icon at bounding box center [755, 130] width 10 height 12
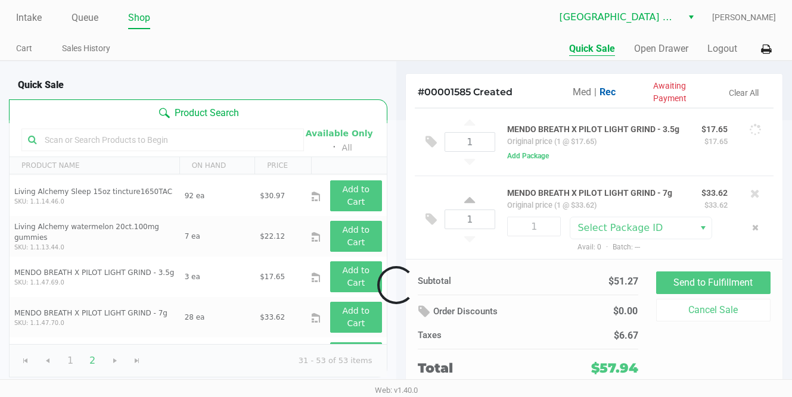
scroll to position [0, 0]
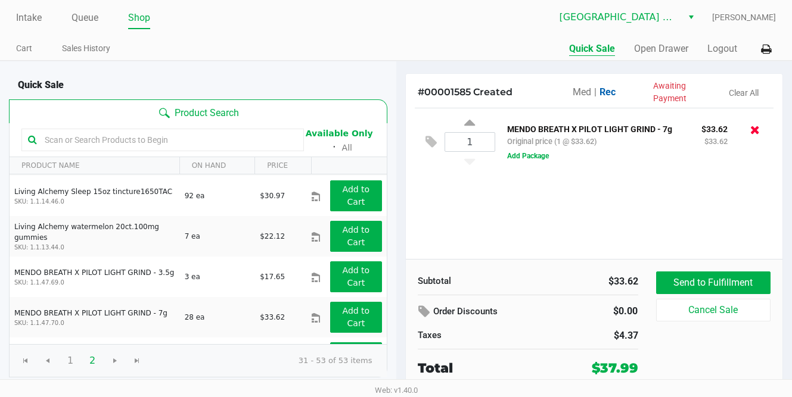
click at [752, 133] on icon at bounding box center [755, 130] width 10 height 12
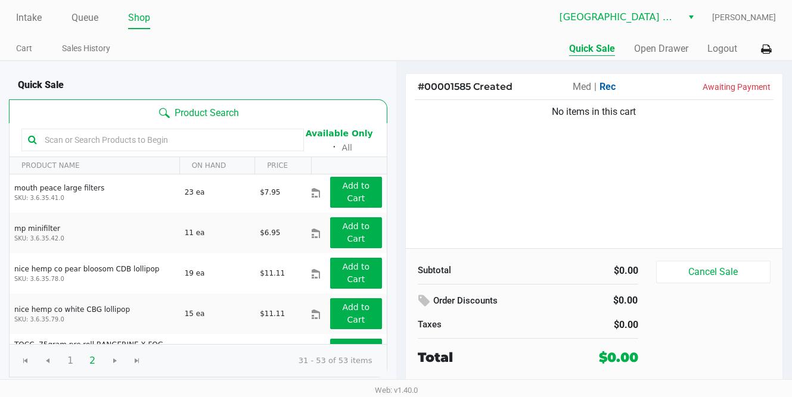
scroll to position [571, 0]
